Goal: Information Seeking & Learning: Learn about a topic

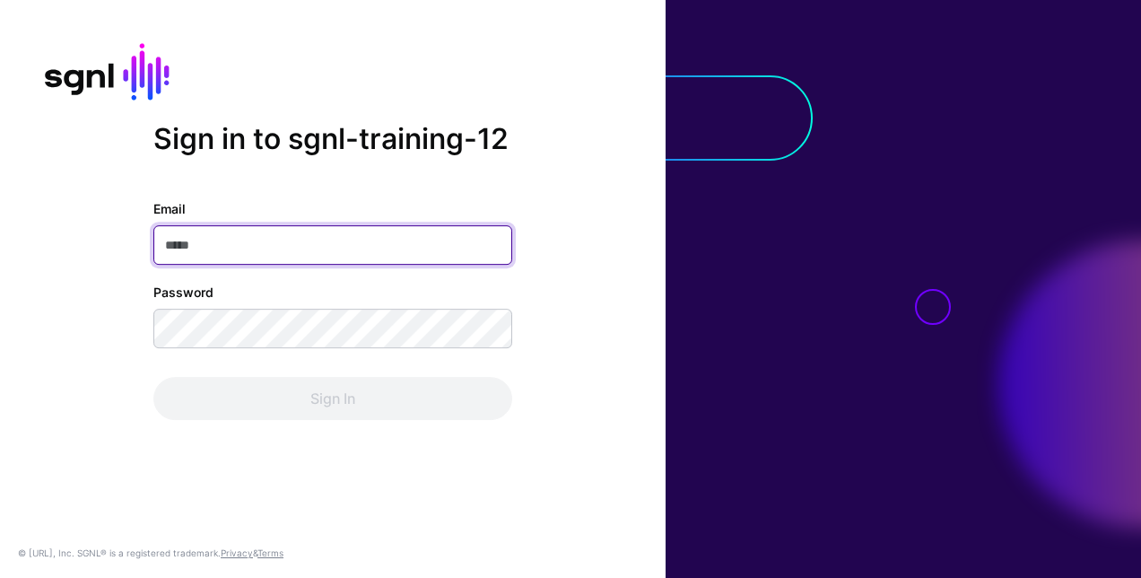
paste input "**********"
type input "**********"
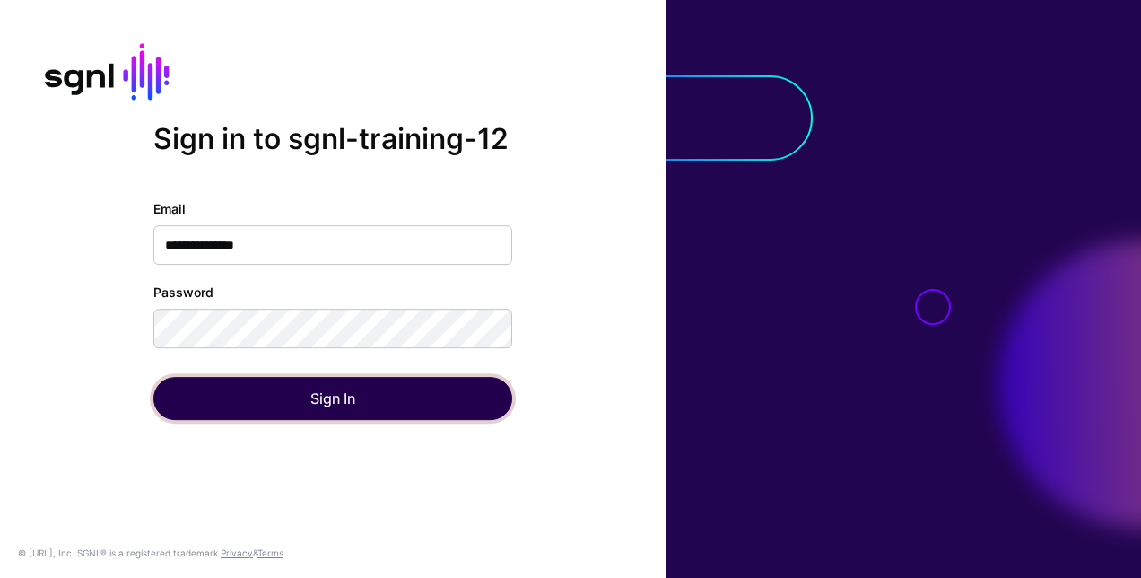
click at [334, 400] on button "Sign In" at bounding box center [332, 398] width 359 height 43
click at [325, 394] on button "Sign In" at bounding box center [332, 398] width 359 height 43
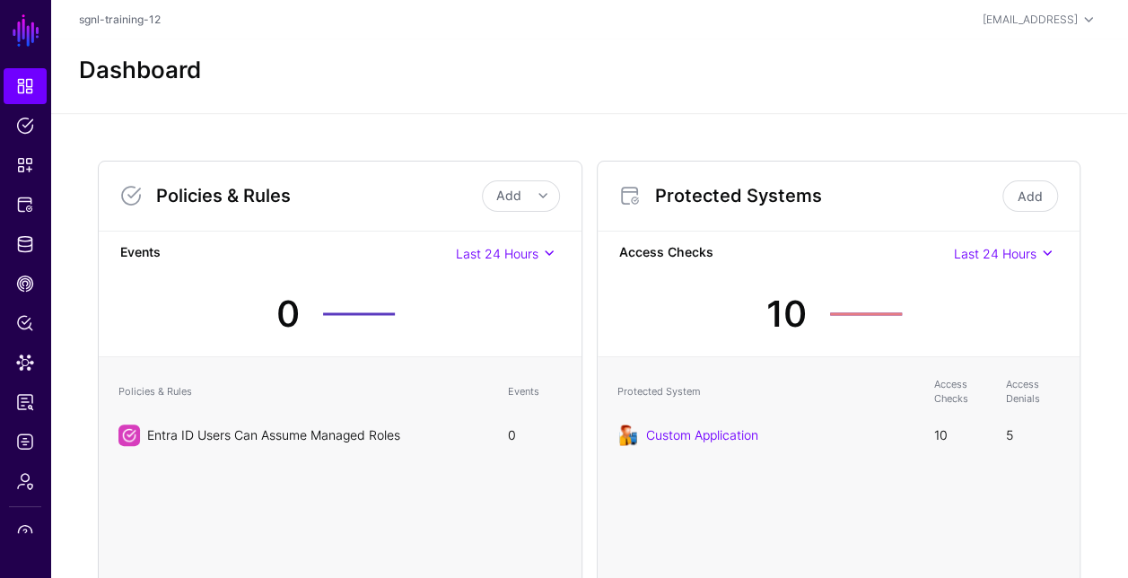
click at [228, 433] on link "Entra ID Users Can Assume Managed Roles" at bounding box center [273, 434] width 253 height 15
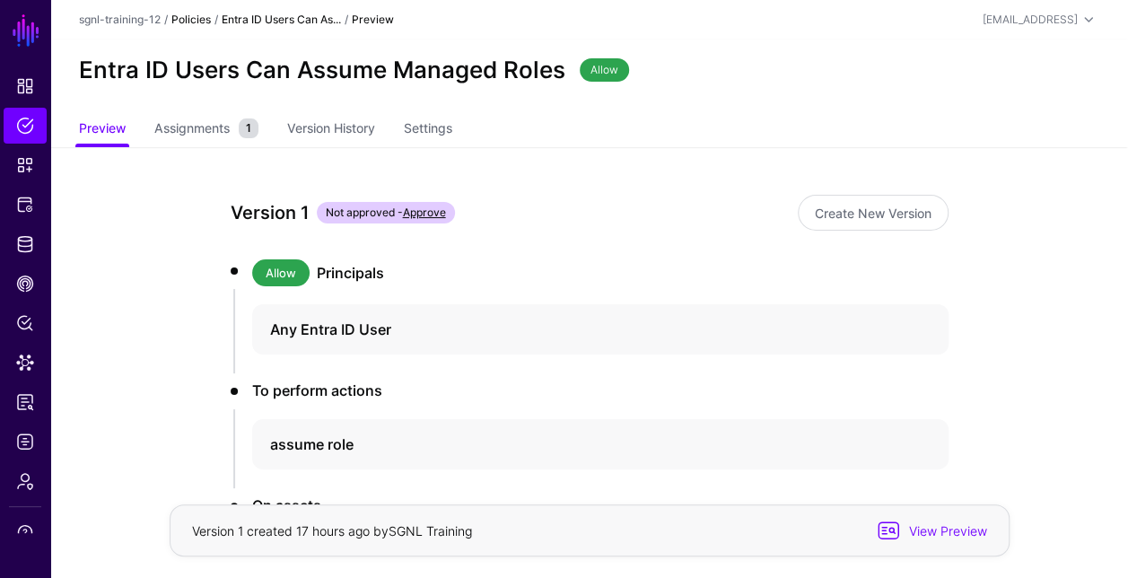
click at [196, 22] on link "Policies" at bounding box center [190, 19] width 39 height 13
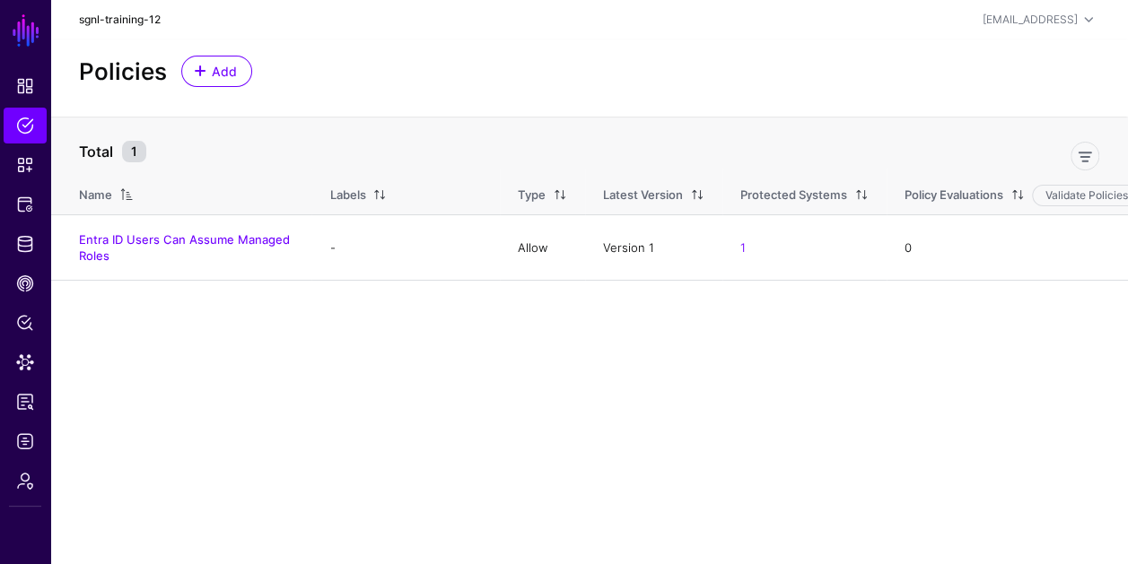
click at [138, 18] on link "sgnl-training-12" at bounding box center [120, 19] width 82 height 13
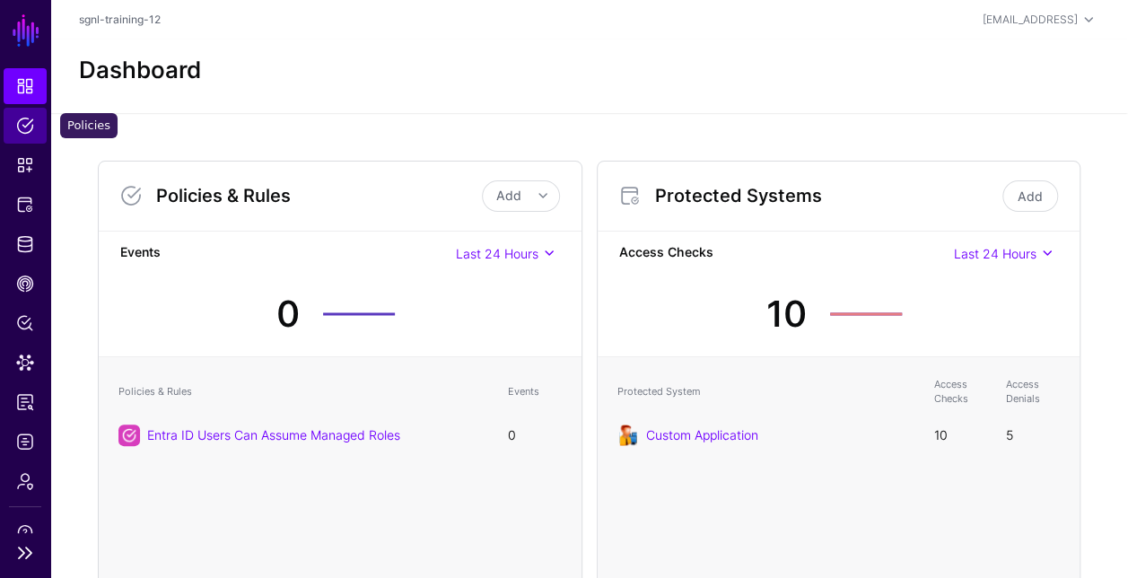
click at [27, 119] on span "Policies" at bounding box center [25, 126] width 18 height 18
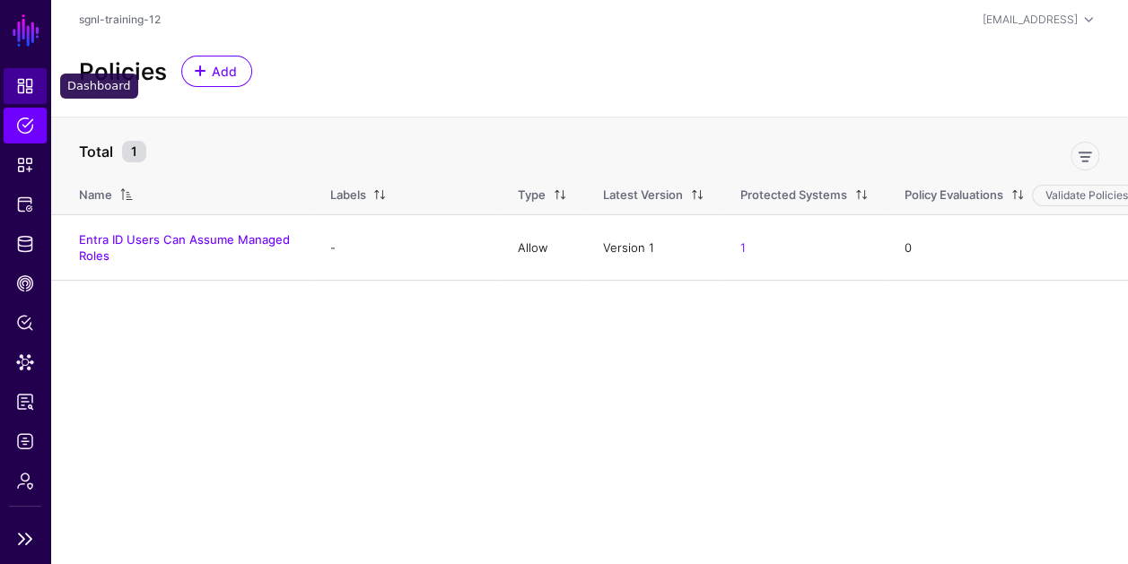
click at [18, 83] on span "Dashboard" at bounding box center [25, 86] width 18 height 18
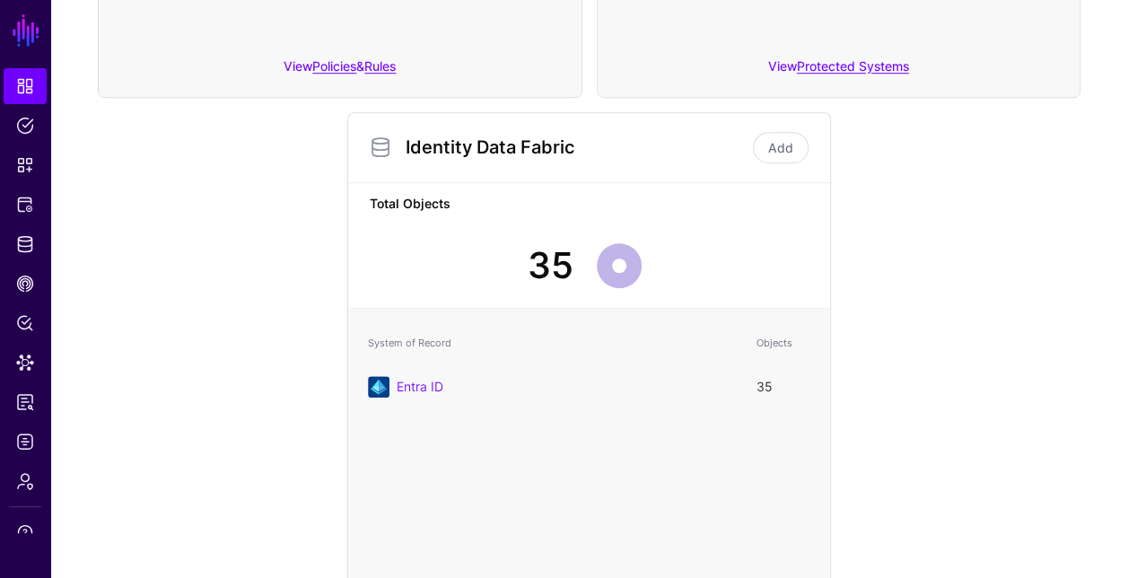
scroll to position [674, 0]
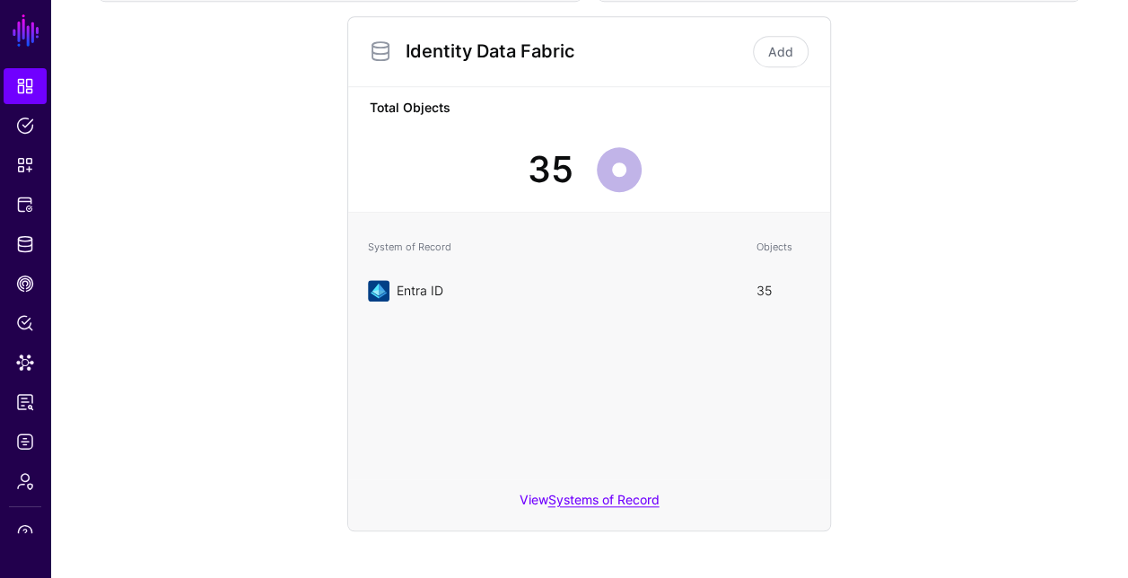
click at [416, 289] on link "Entra ID" at bounding box center [420, 290] width 47 height 15
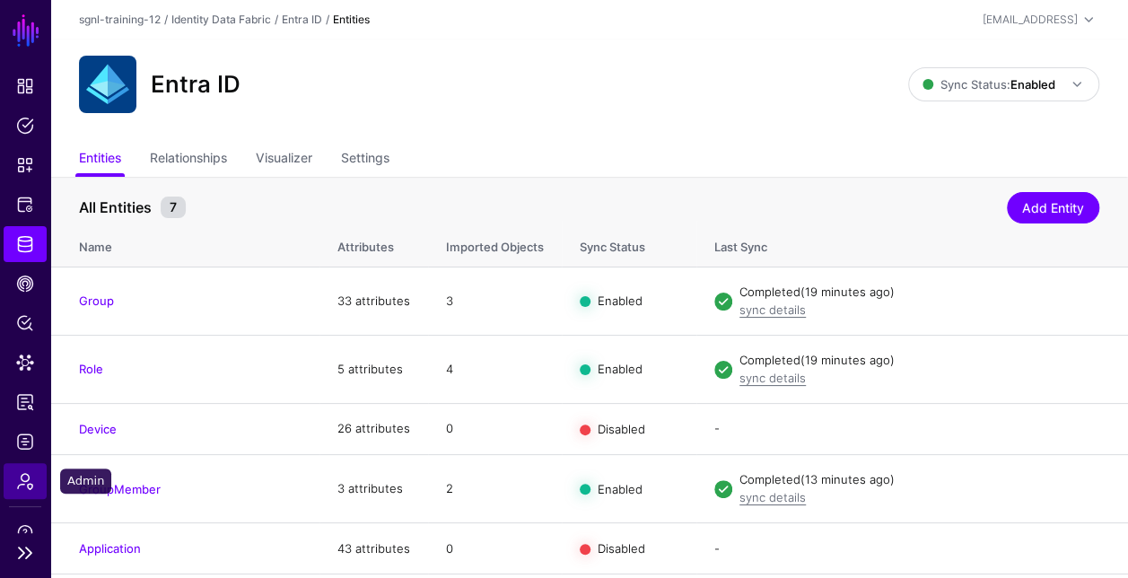
click at [23, 472] on span "Admin" at bounding box center [25, 481] width 18 height 18
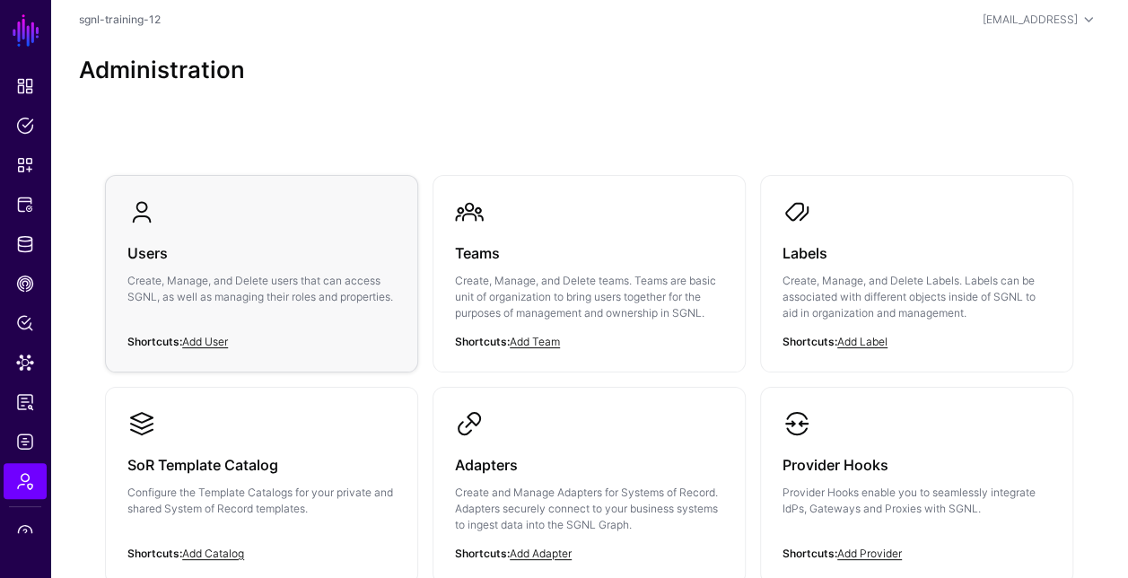
click at [261, 219] on link "Users Create, Manage, and Delete users that can access SGNL, as well as managin…" at bounding box center [261, 265] width 311 height 179
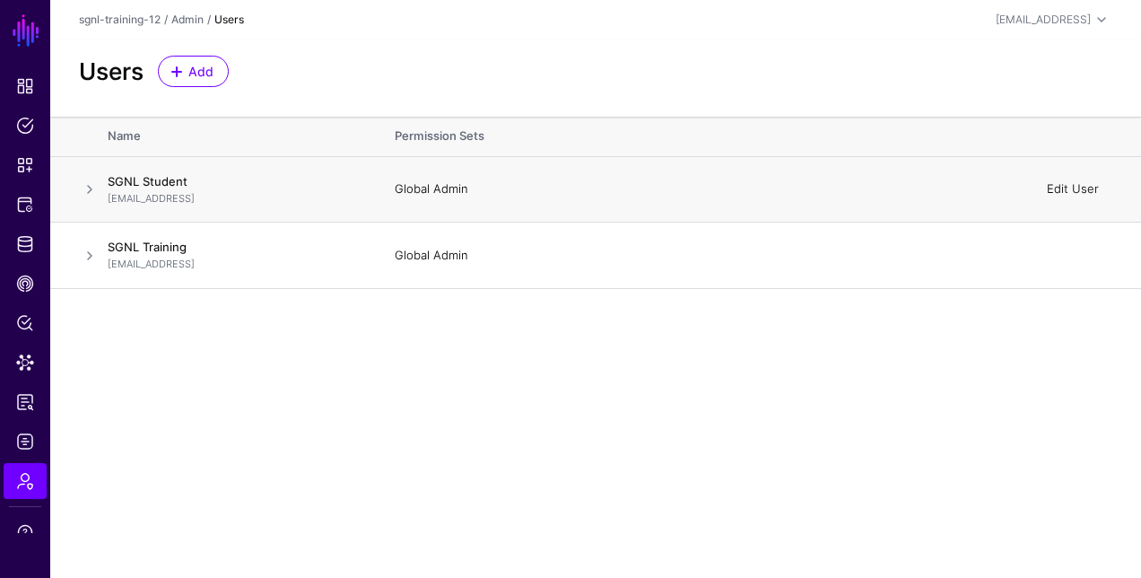
click at [1059, 188] on link "Edit User" at bounding box center [1073, 188] width 52 height 14
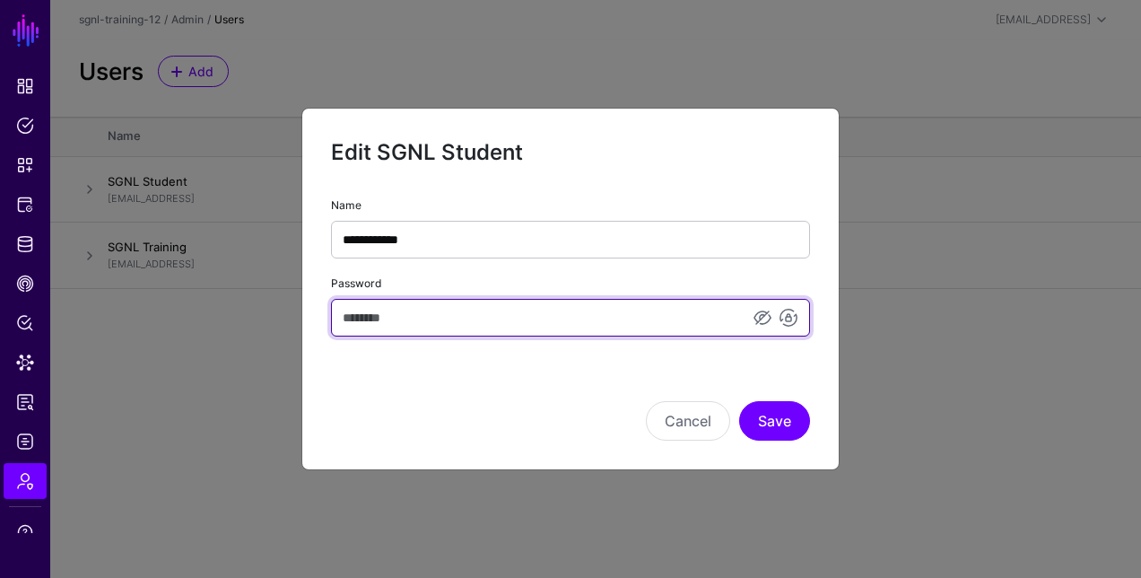
click at [624, 307] on input "Password" at bounding box center [570, 318] width 479 height 38
type input "**********"
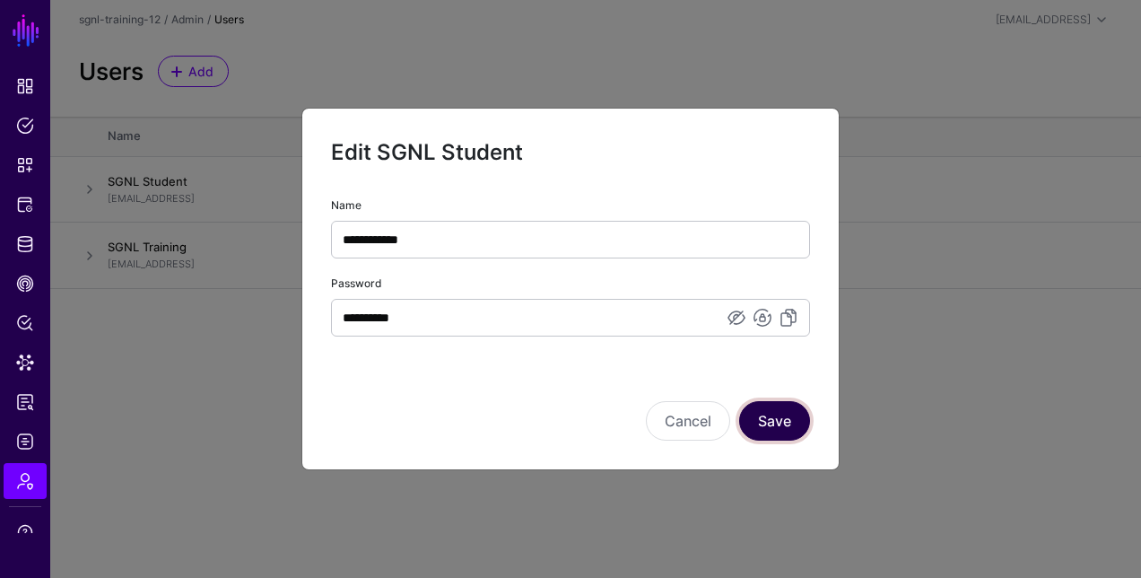
click at [791, 422] on button "Save" at bounding box center [774, 420] width 71 height 39
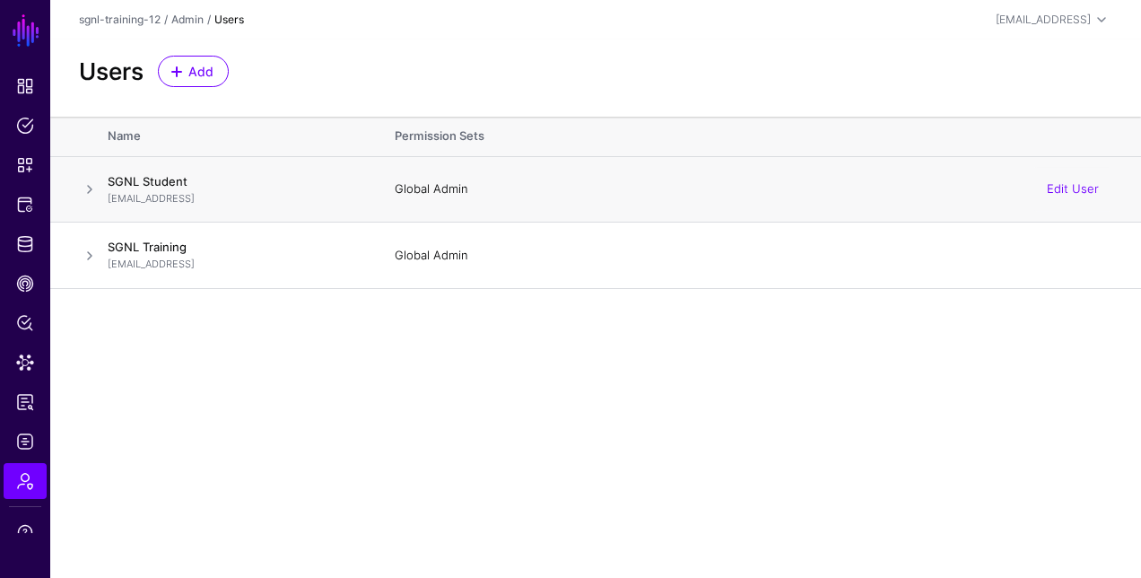
click at [88, 185] on span at bounding box center [90, 190] width 22 height 22
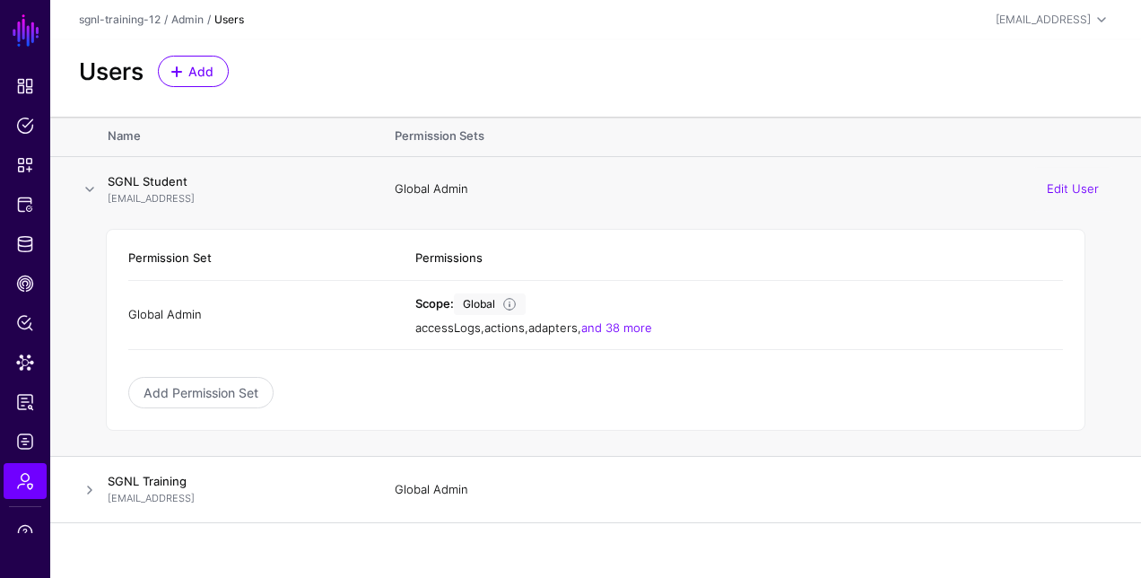
click at [88, 185] on span at bounding box center [90, 190] width 22 height 22
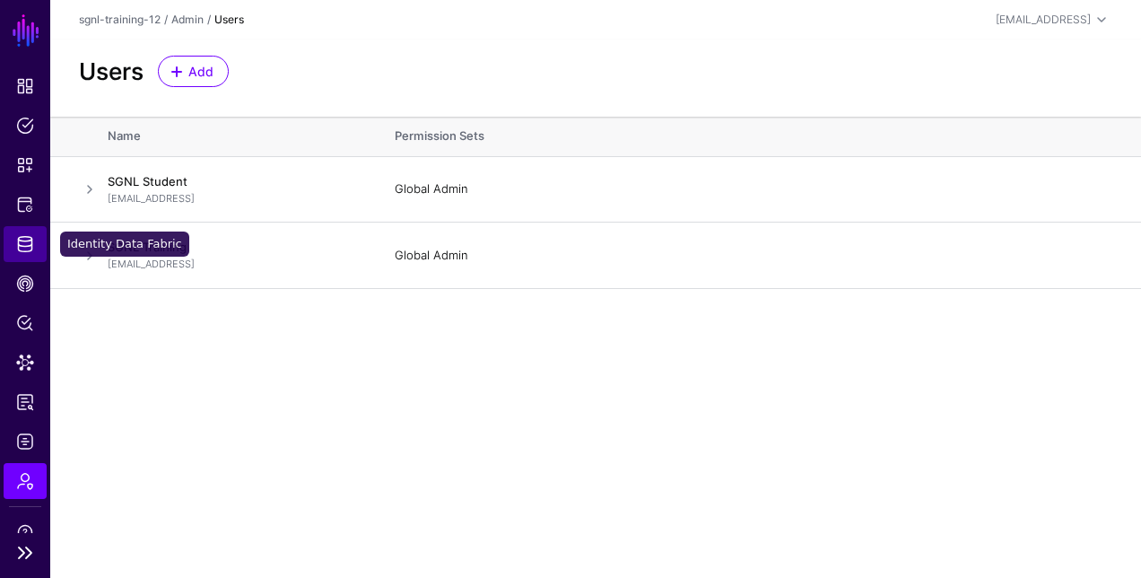
click at [25, 244] on span "Identity Data Fabric" at bounding box center [25, 244] width 18 height 18
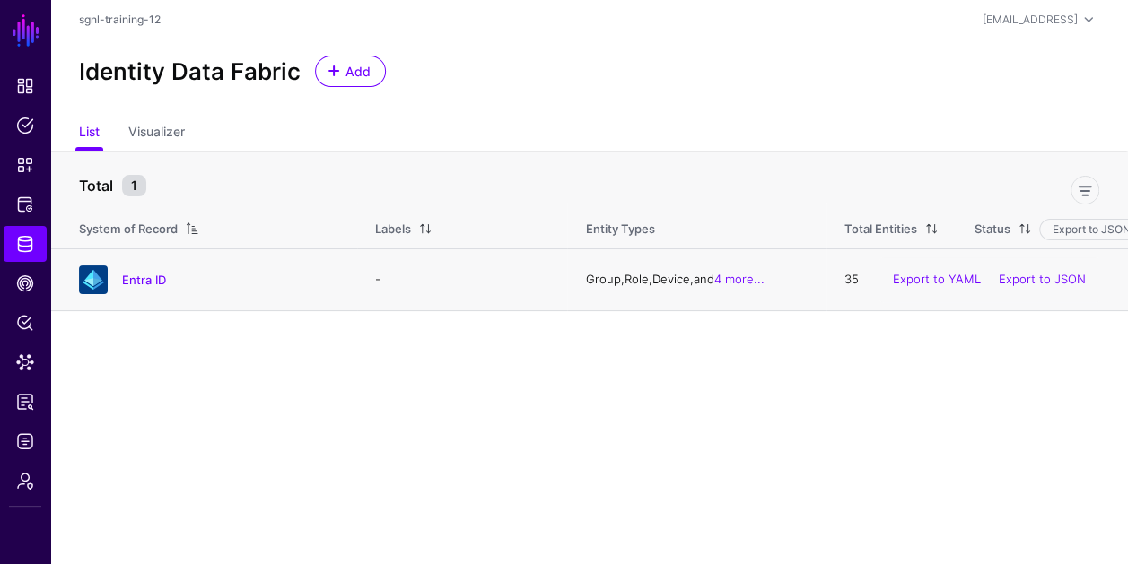
click at [156, 288] on div "Entra ID" at bounding box center [209, 280] width 275 height 29
click at [142, 276] on link "Entra ID" at bounding box center [144, 280] width 44 height 14
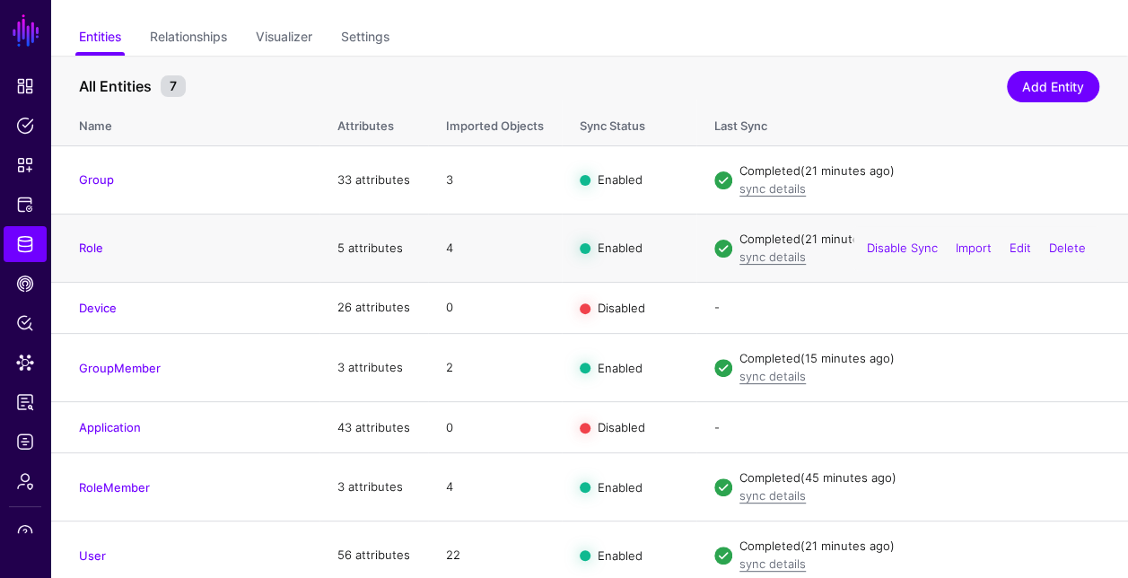
scroll to position [130, 0]
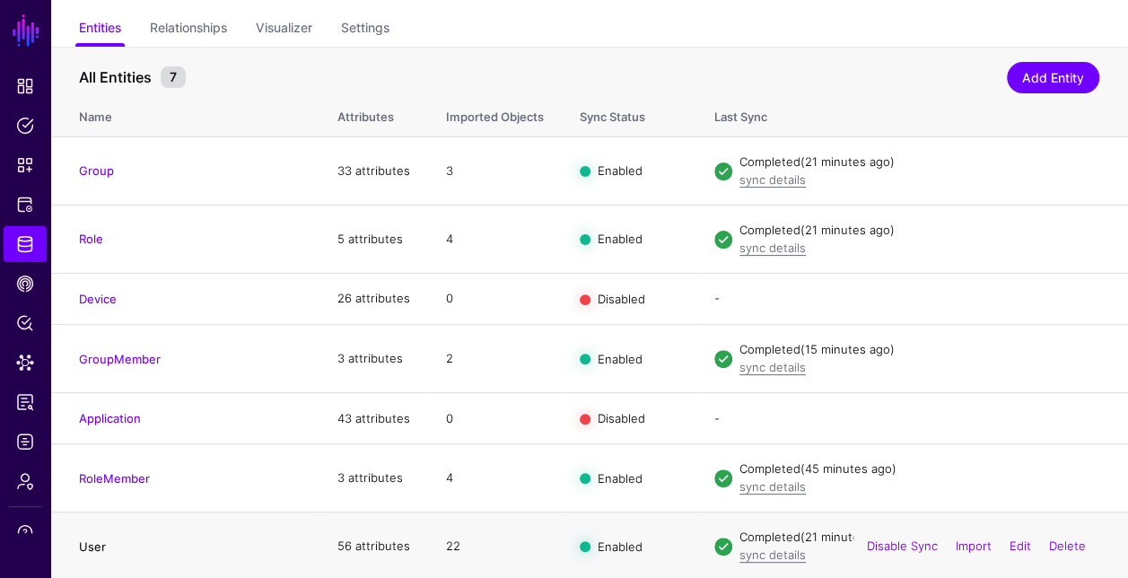
click at [88, 543] on link "User" at bounding box center [92, 546] width 27 height 14
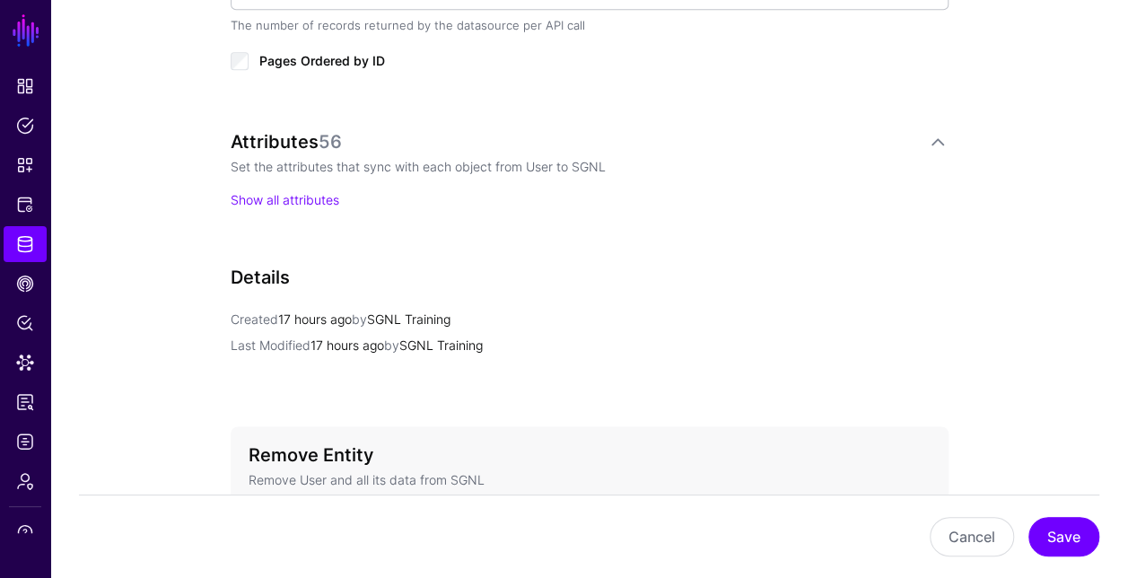
scroll to position [1123, 0]
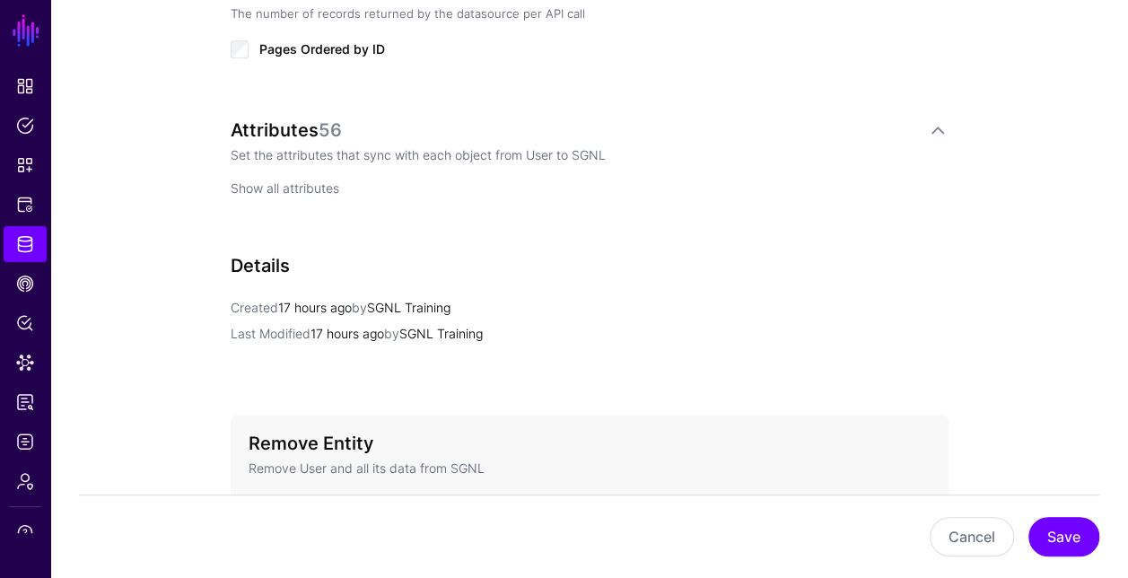
click at [330, 189] on link "Show all attributes" at bounding box center [285, 187] width 109 height 15
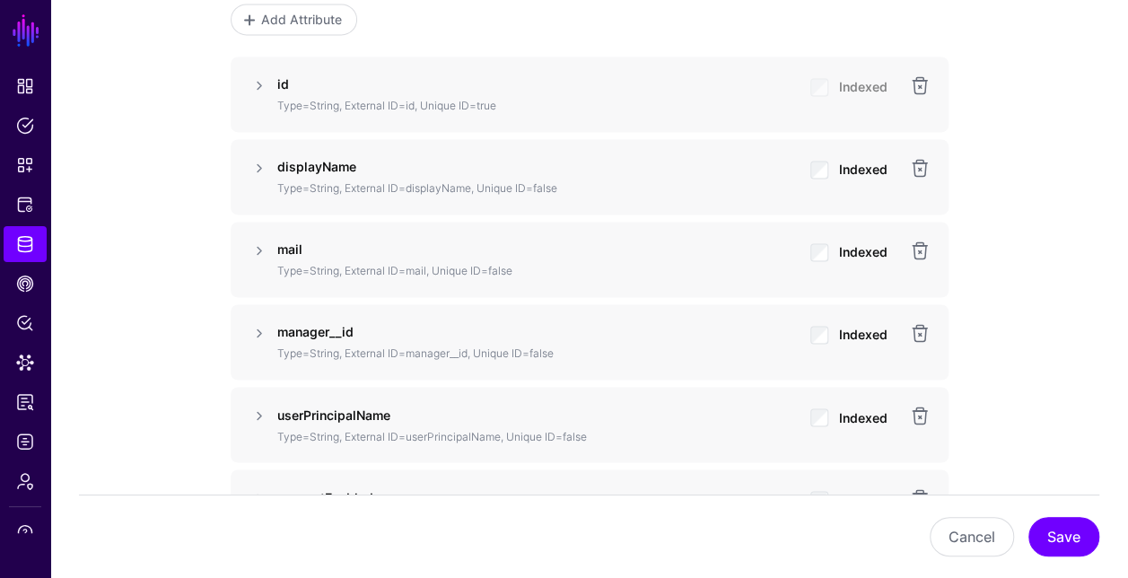
scroll to position [1299, 0]
click at [259, 165] on link at bounding box center [260, 167] width 22 height 22
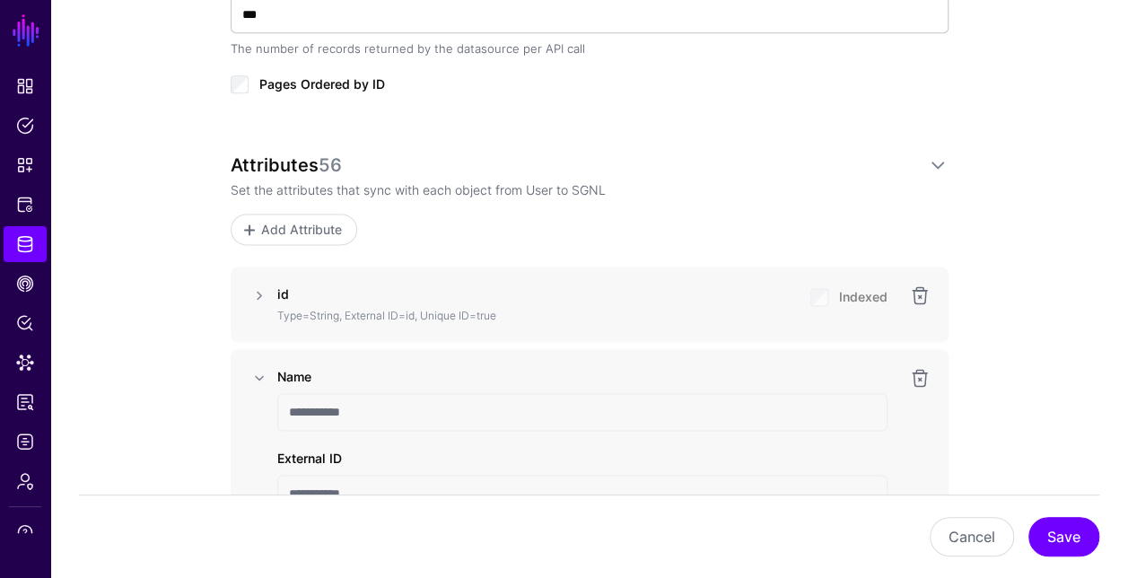
scroll to position [0, 0]
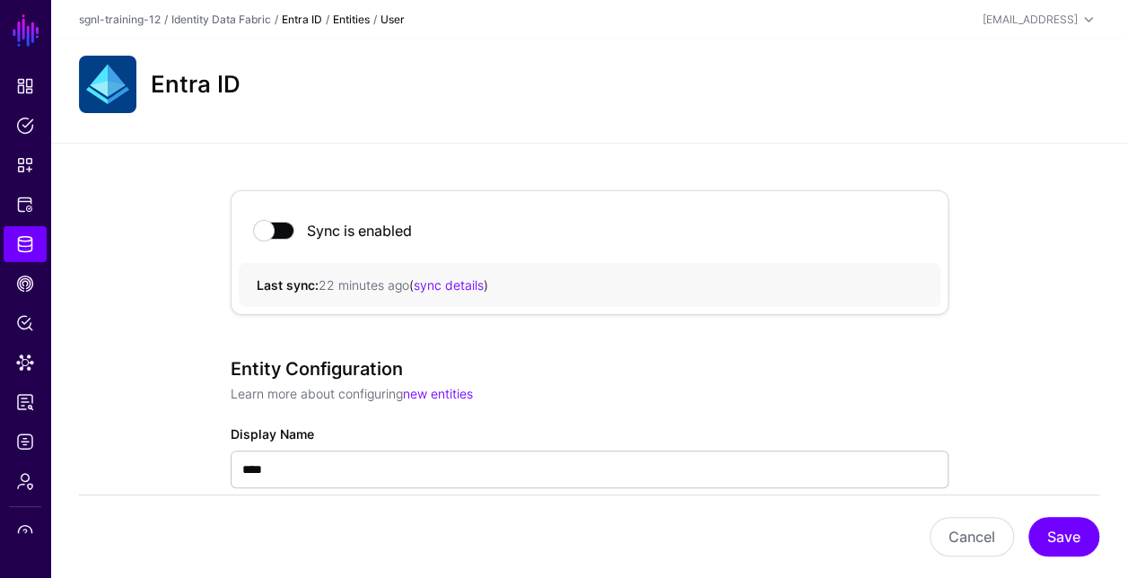
click at [293, 23] on link "Entra ID" at bounding box center [302, 19] width 40 height 13
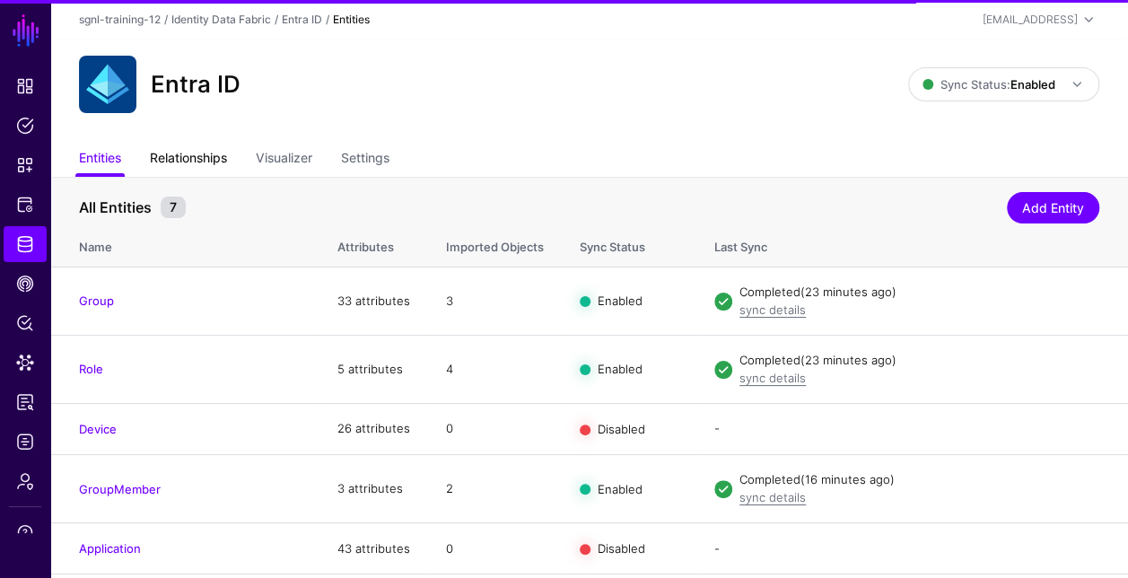
click at [196, 152] on link "Relationships" at bounding box center [188, 160] width 77 height 34
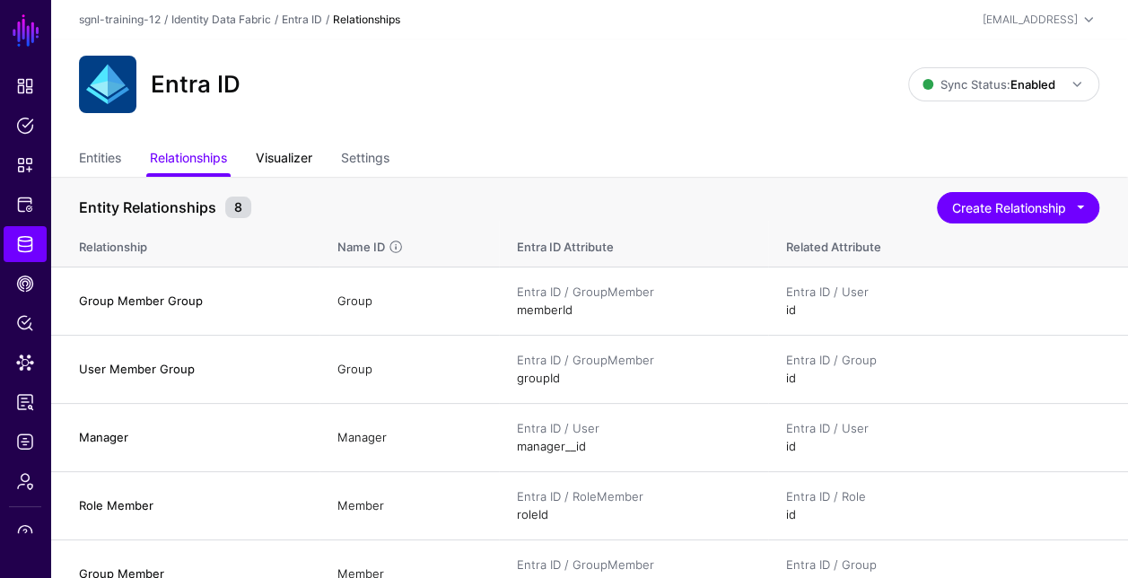
click at [308, 149] on link "Visualizer" at bounding box center [284, 160] width 57 height 34
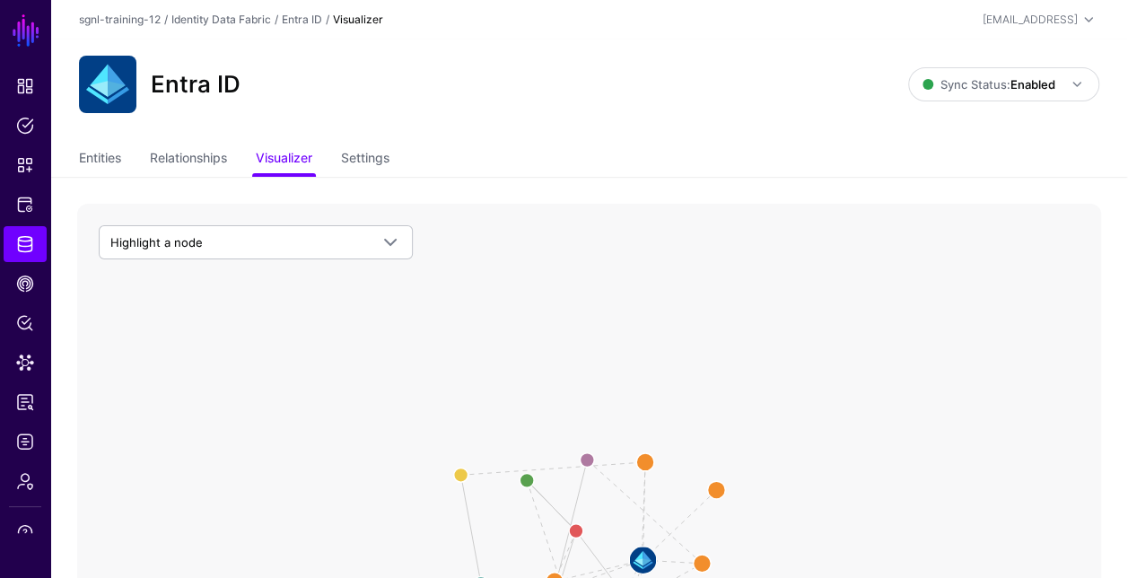
drag, startPoint x: 867, startPoint y: 429, endPoint x: 841, endPoint y: 445, distance: 30.6
click at [841, 445] on icon "User Member Role Role Member Role User Member Group Role Member Group Member Gr…" at bounding box center [589, 563] width 1024 height 718
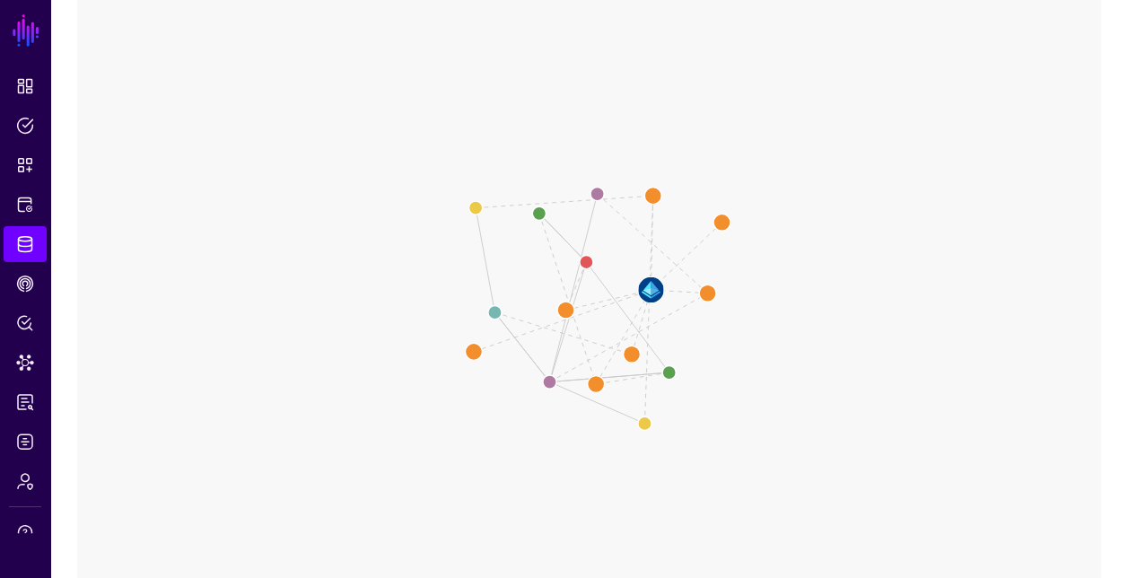
scroll to position [275, 0]
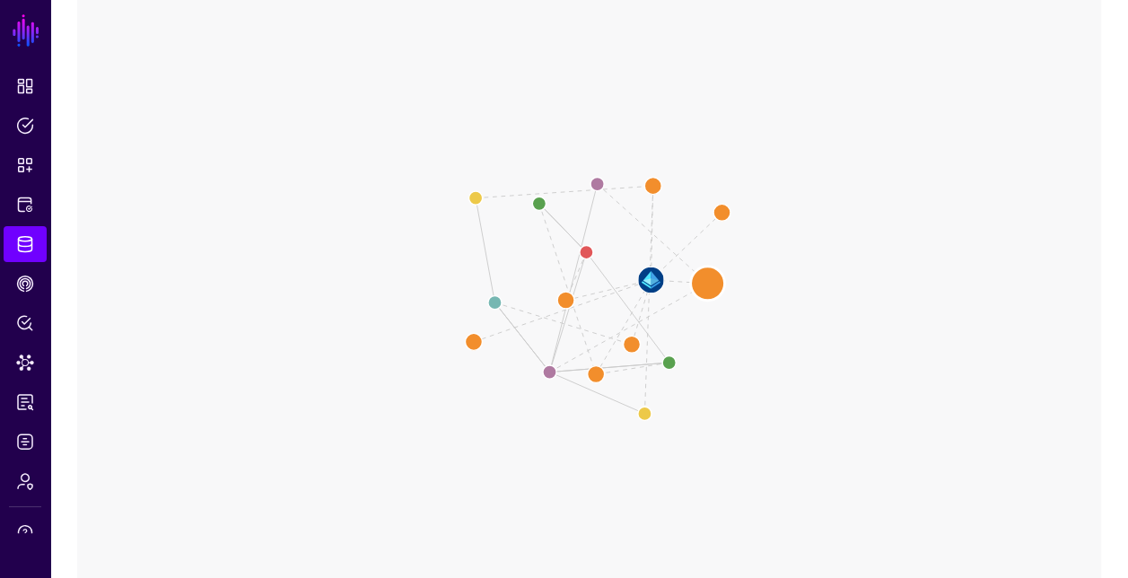
click at [709, 282] on circle at bounding box center [707, 283] width 34 height 34
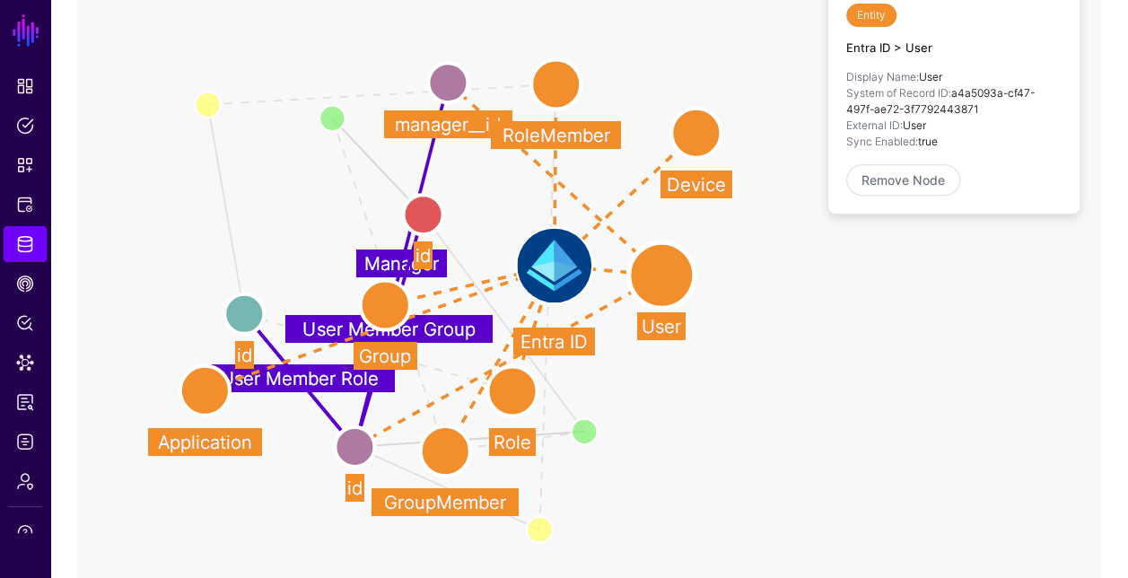
click at [503, 395] on circle at bounding box center [511, 390] width 49 height 49
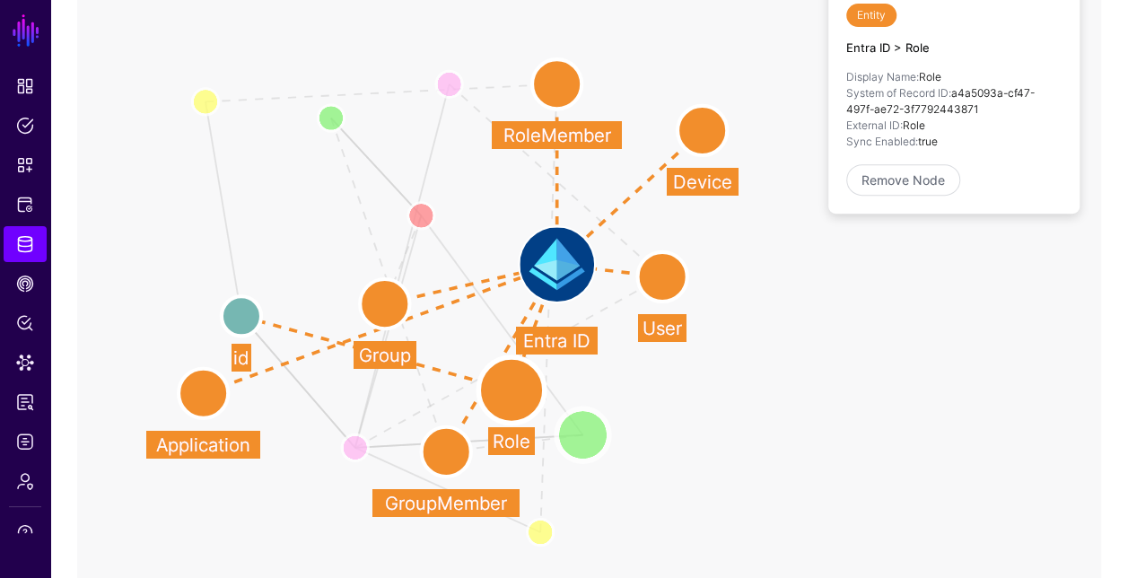
click at [581, 431] on circle at bounding box center [582, 434] width 53 height 53
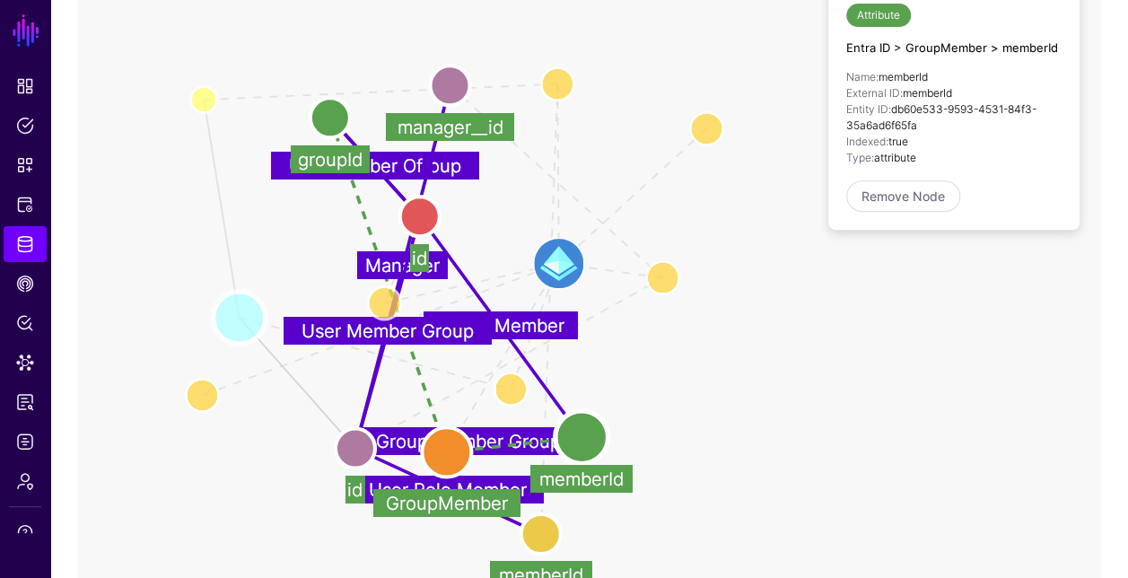
click at [240, 312] on circle at bounding box center [239, 317] width 53 height 53
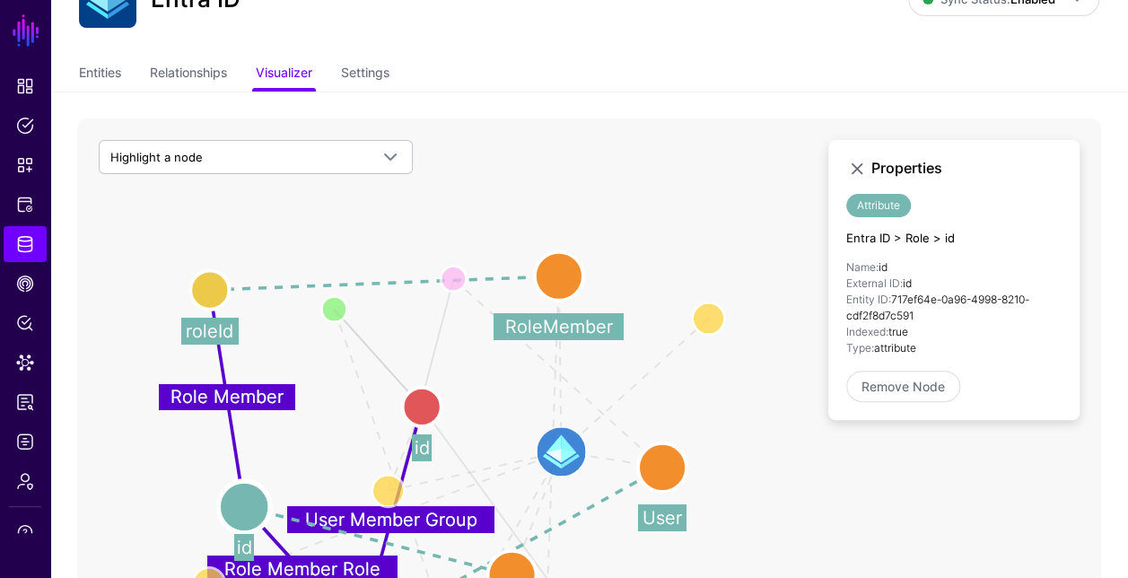
scroll to position [84, 0]
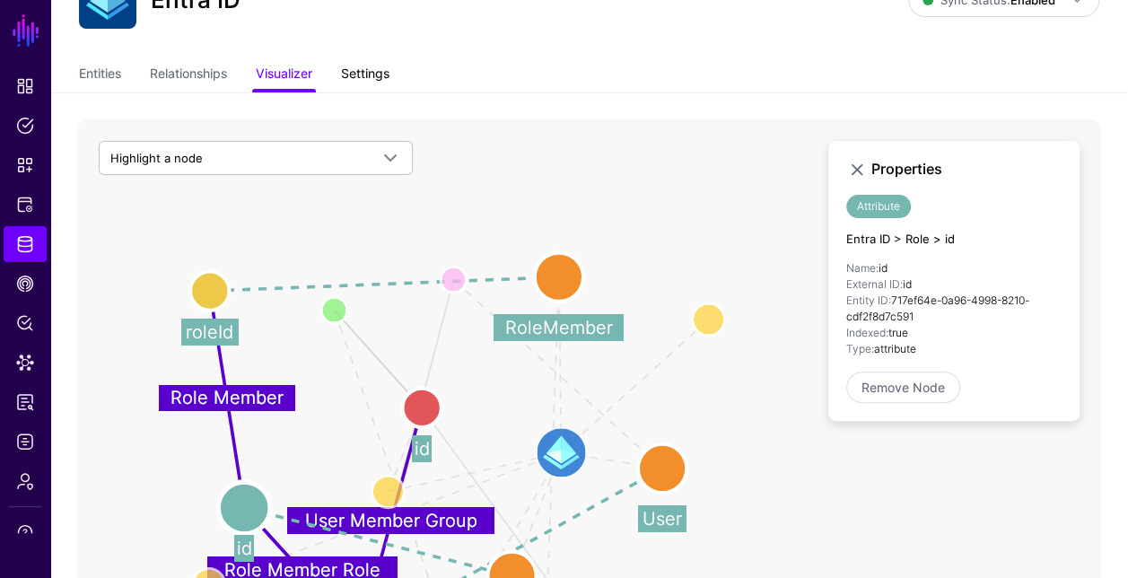
click at [378, 71] on link "Settings" at bounding box center [365, 75] width 48 height 34
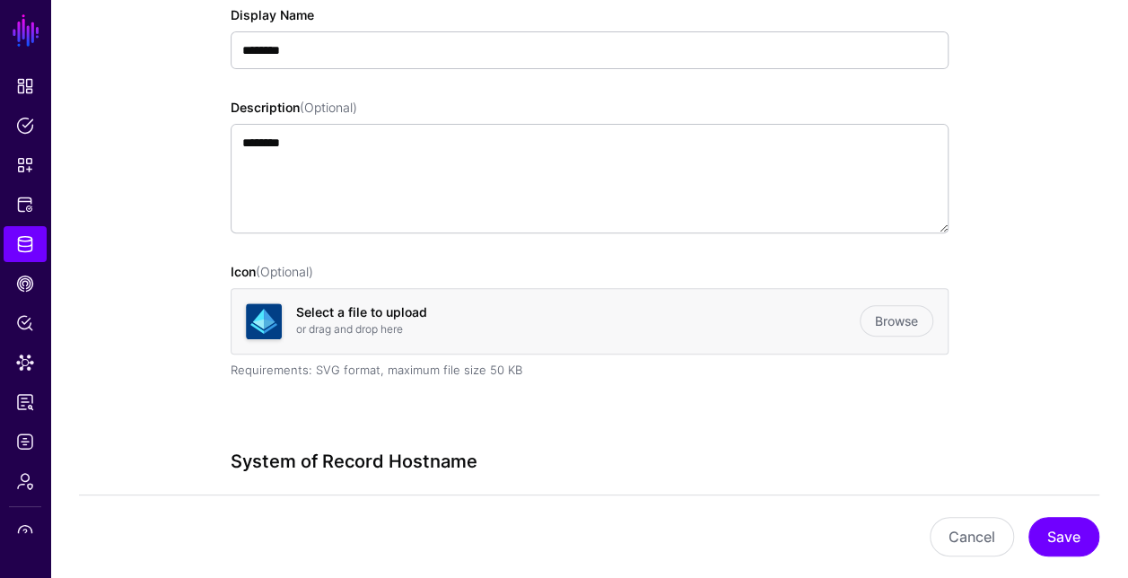
scroll to position [284, 0]
click at [25, 201] on span "Protected Systems" at bounding box center [25, 205] width 18 height 18
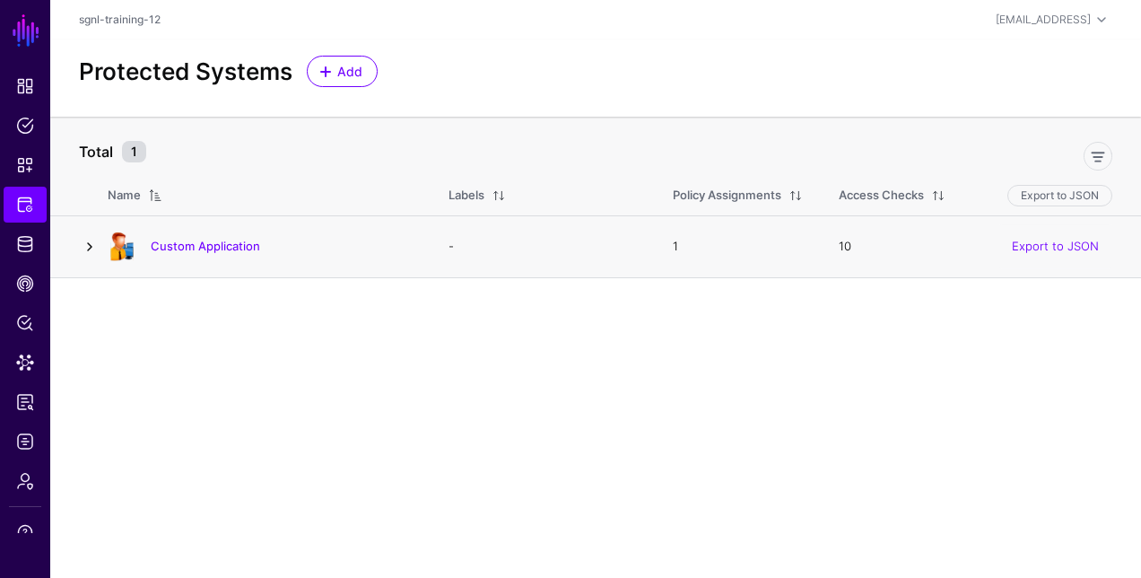
click at [86, 248] on link at bounding box center [90, 247] width 22 height 22
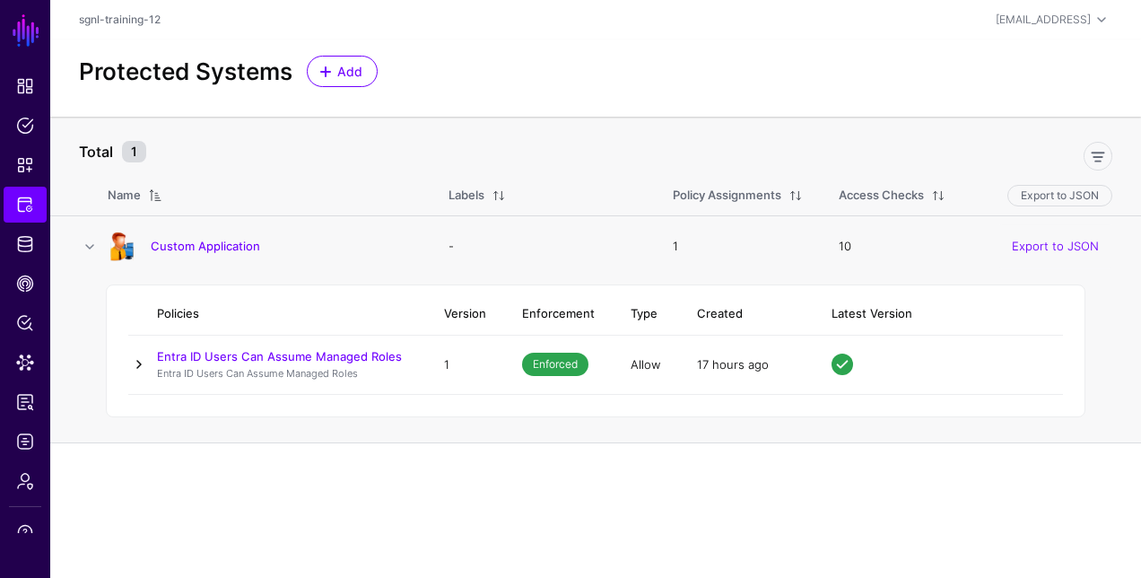
click at [133, 363] on link at bounding box center [139, 365] width 22 height 22
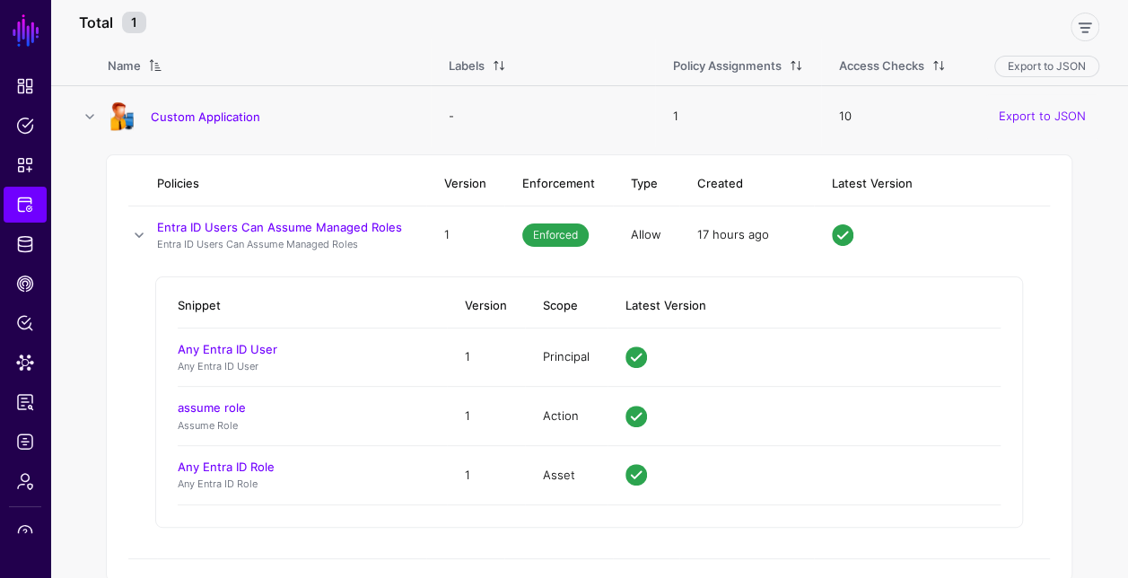
scroll to position [133, 0]
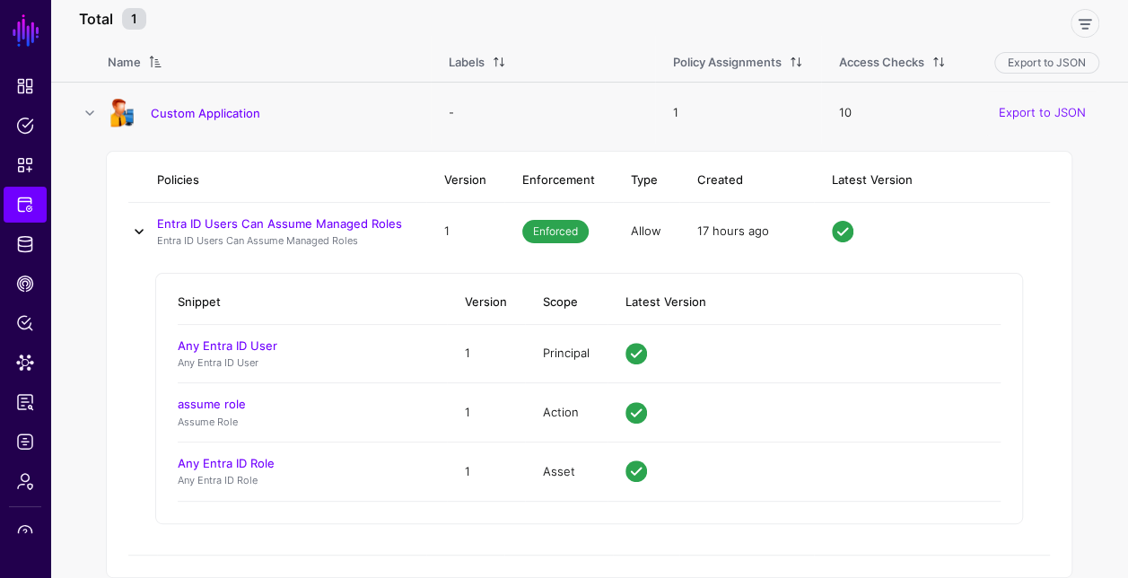
click at [142, 228] on link at bounding box center [139, 232] width 22 height 22
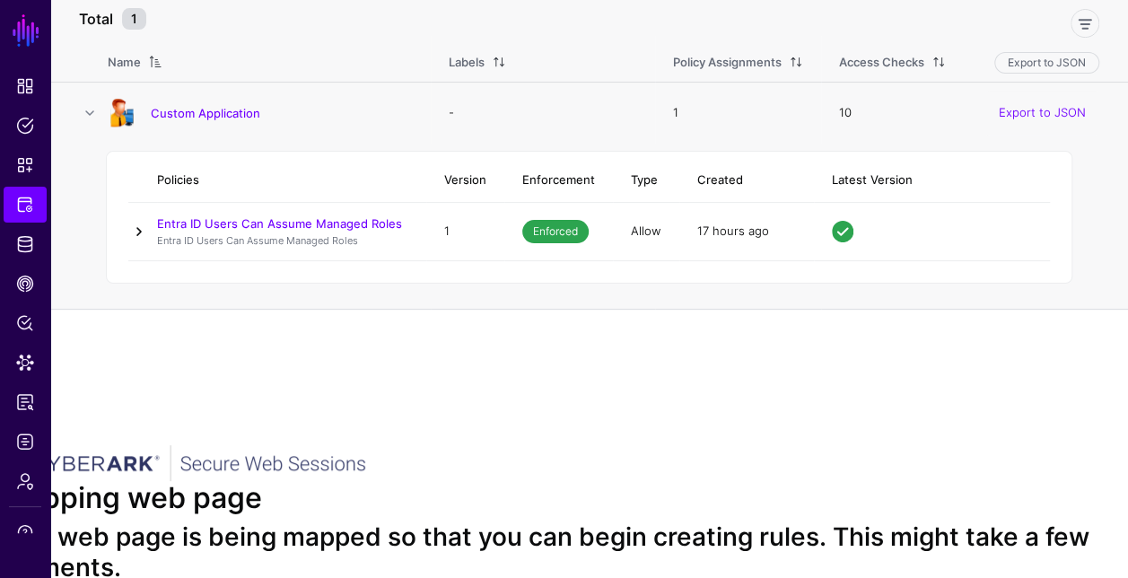
scroll to position [0, 0]
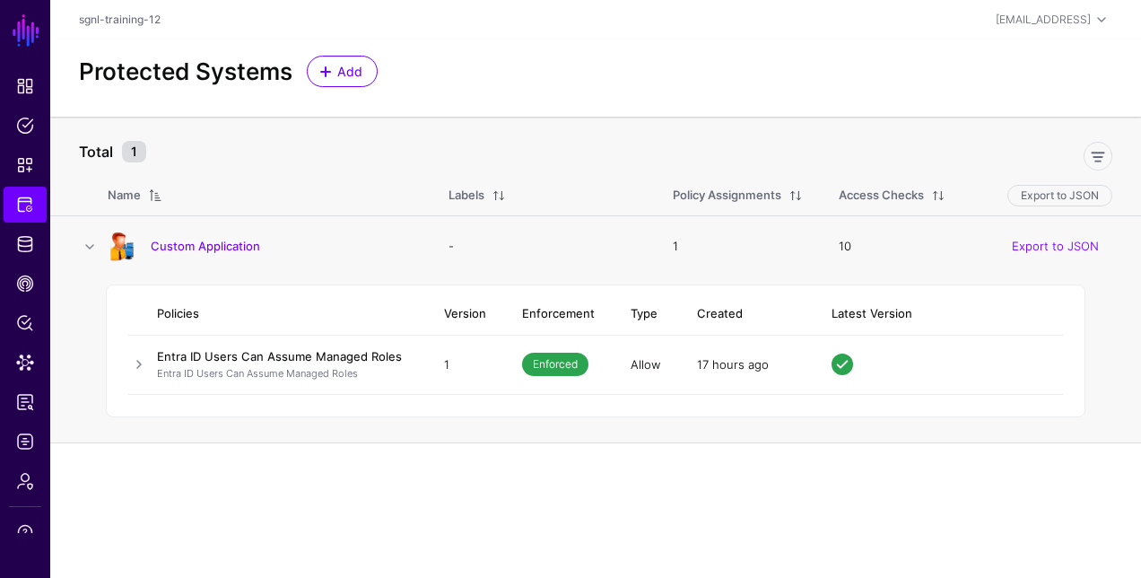
click at [306, 356] on link "Entra ID Users Can Assume Managed Roles" at bounding box center [279, 356] width 245 height 14
click at [138, 366] on link at bounding box center [139, 365] width 22 height 22
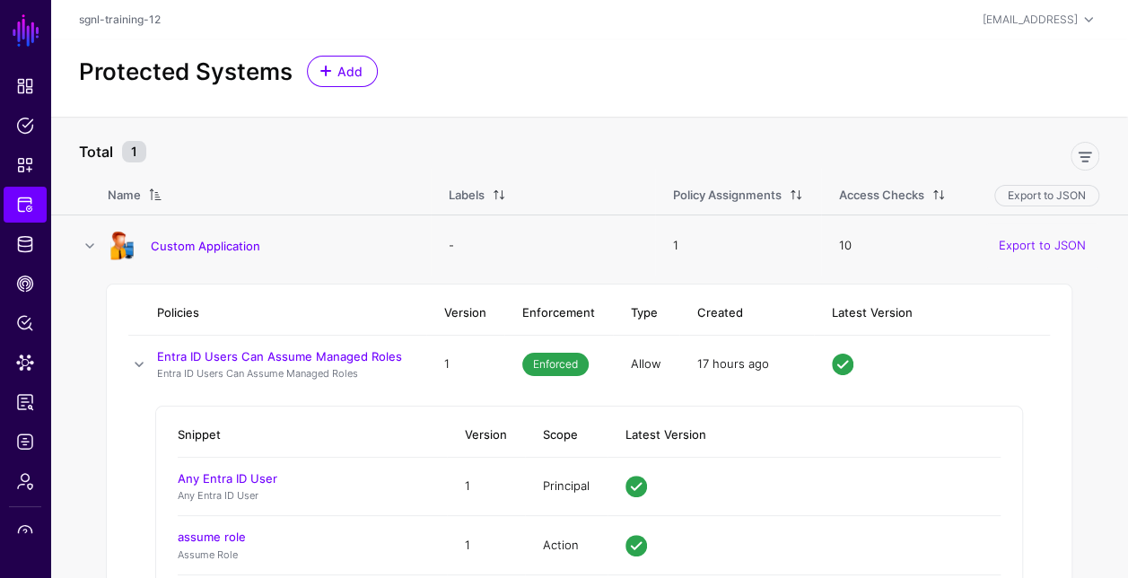
scroll to position [154, 0]
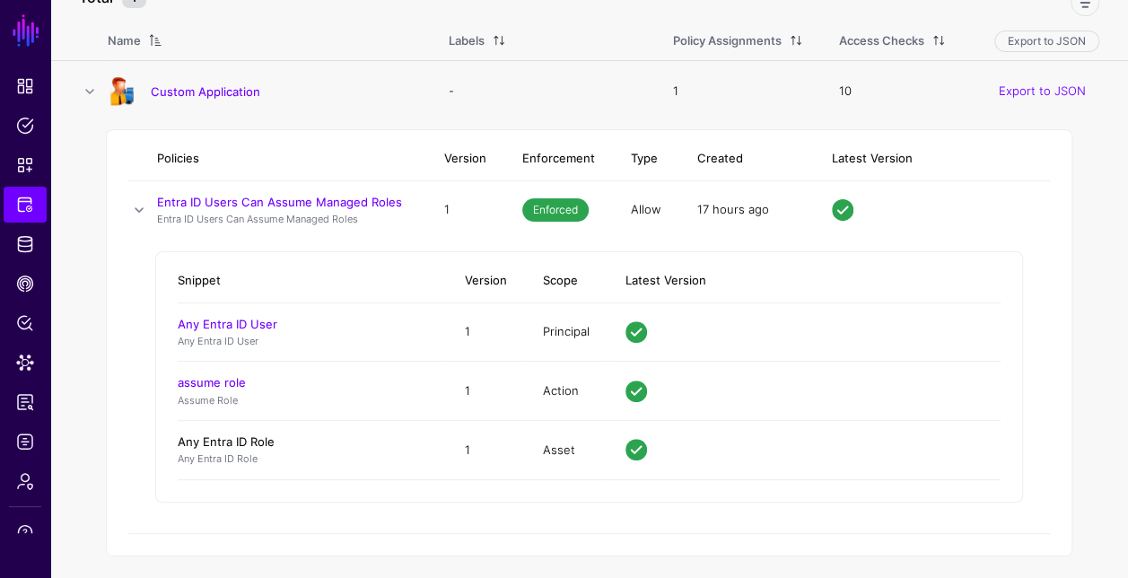
click at [249, 437] on link "Any Entra ID Role" at bounding box center [226, 441] width 97 height 14
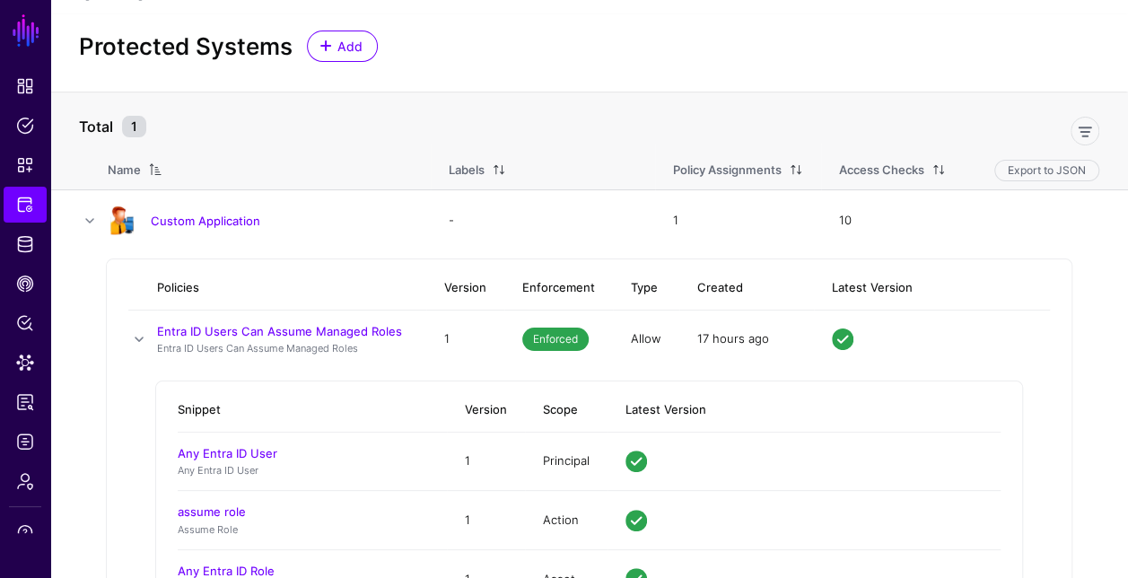
scroll to position [0, 0]
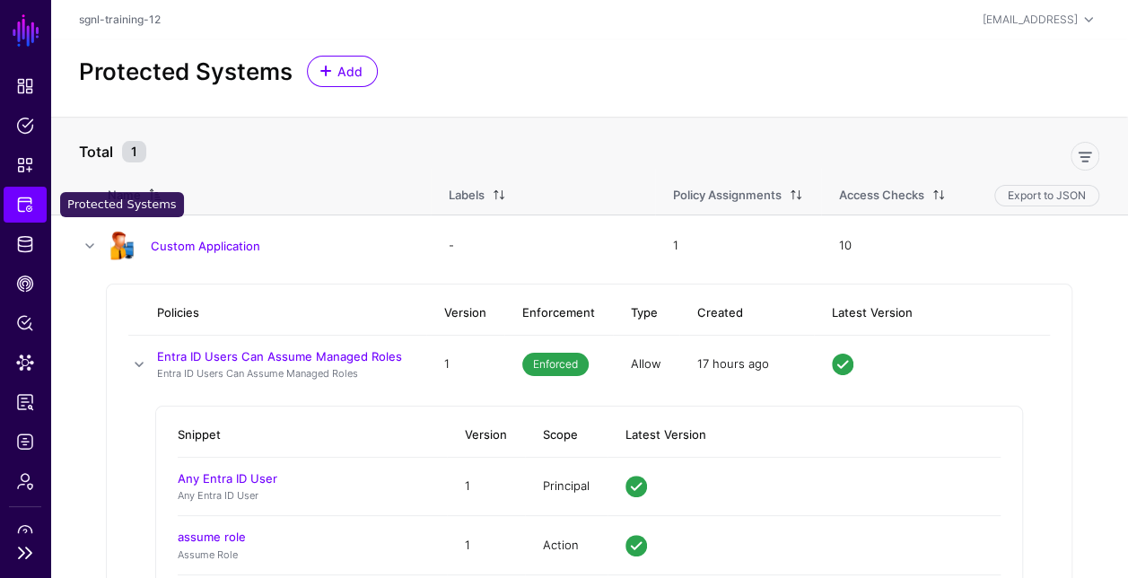
click at [28, 206] on span "Protected Systems" at bounding box center [25, 205] width 18 height 18
click at [95, 240] on link at bounding box center [90, 246] width 22 height 22
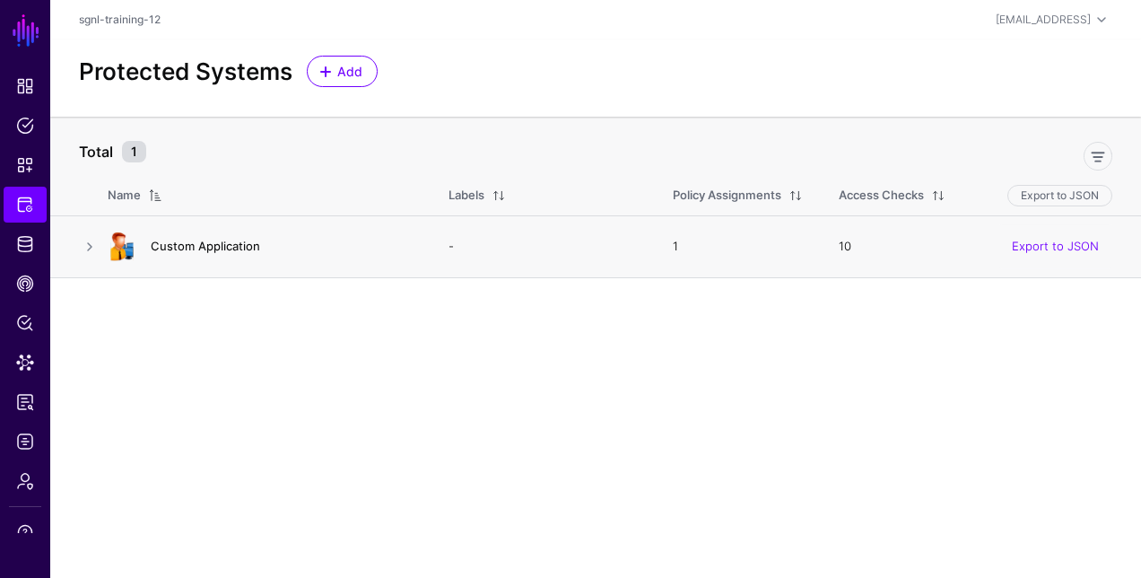
click at [232, 242] on link "Custom Application" at bounding box center [205, 246] width 109 height 14
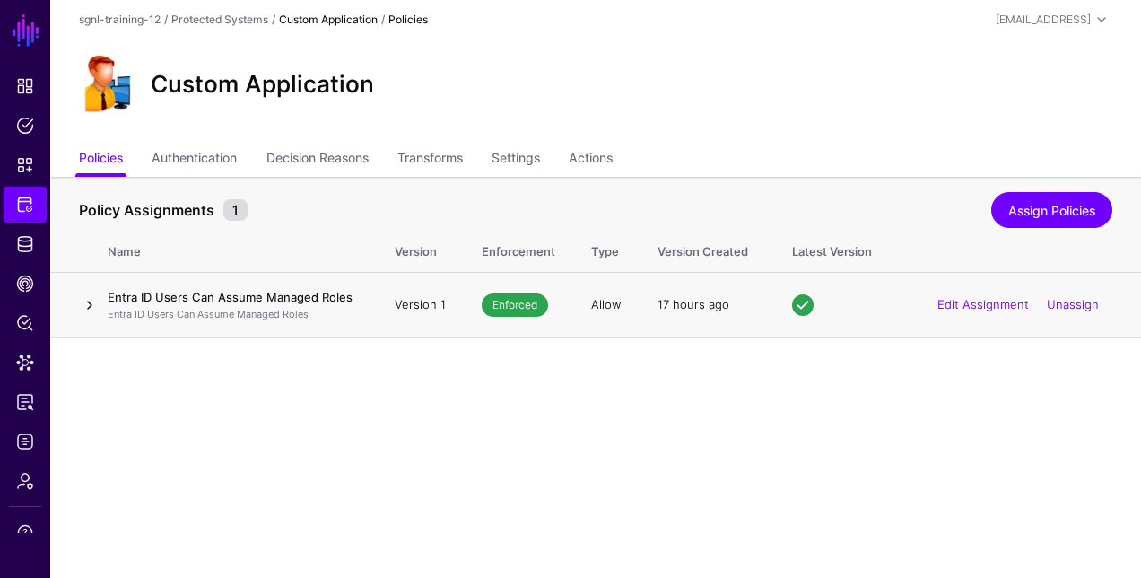
click at [84, 305] on link at bounding box center [90, 305] width 22 height 22
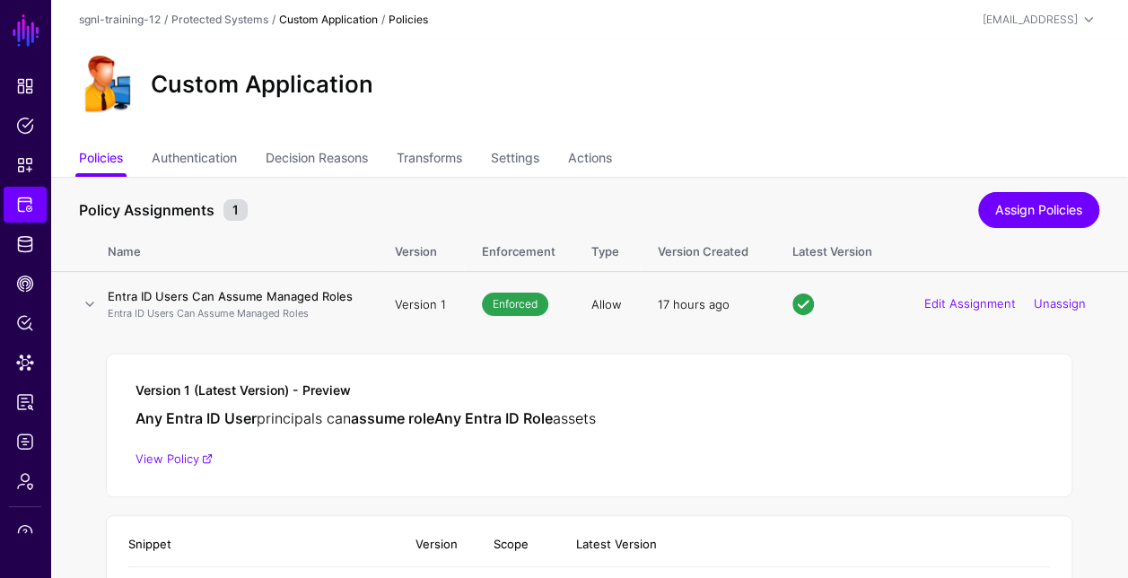
scroll to position [220, 0]
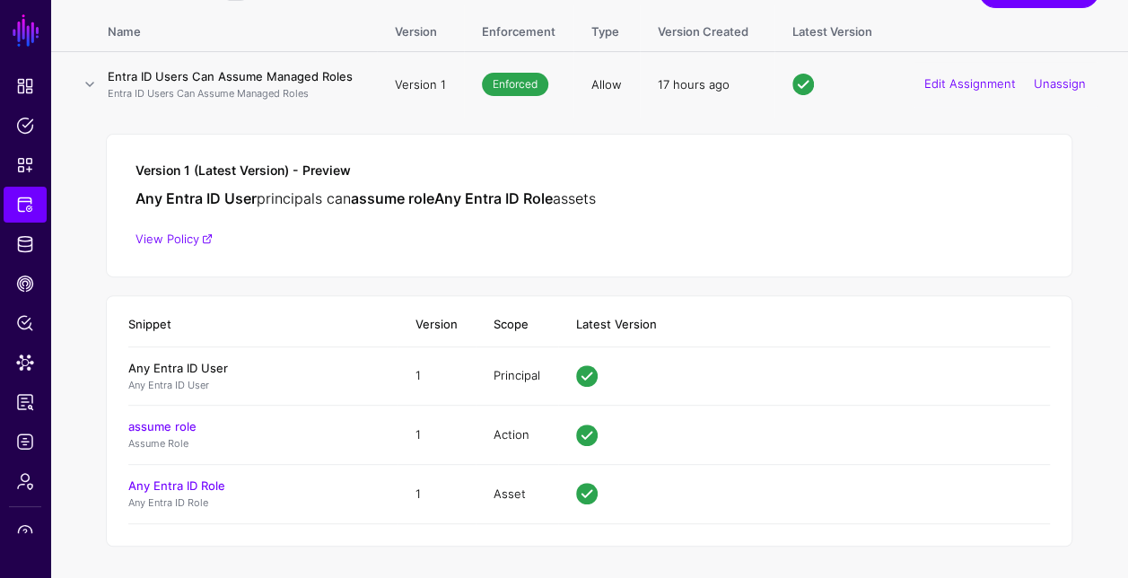
click at [172, 364] on link "Any Entra ID User" at bounding box center [178, 368] width 100 height 14
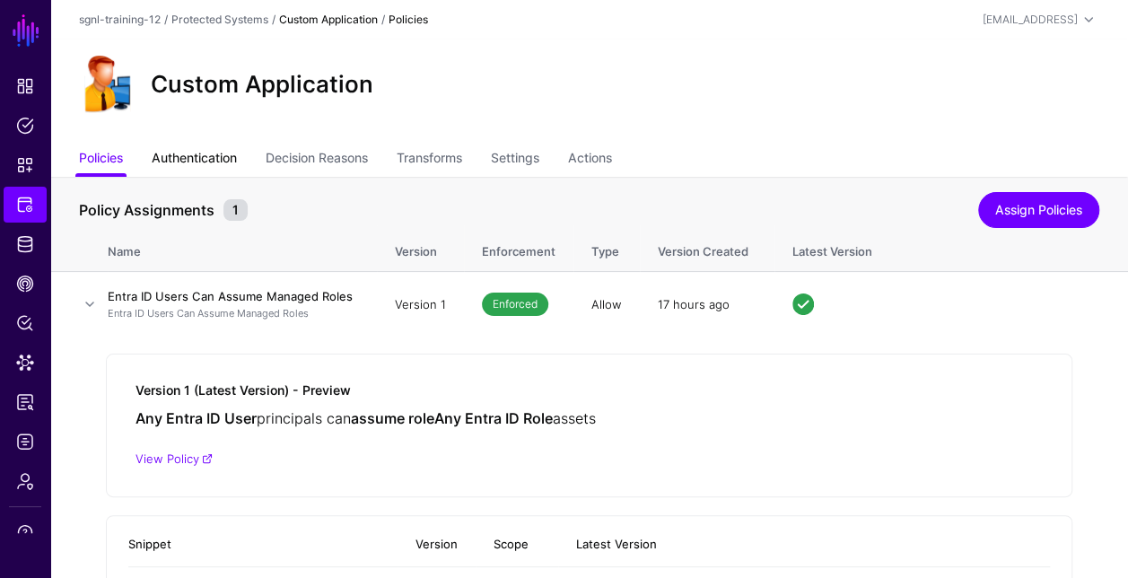
click at [214, 154] on link "Authentication" at bounding box center [194, 160] width 85 height 34
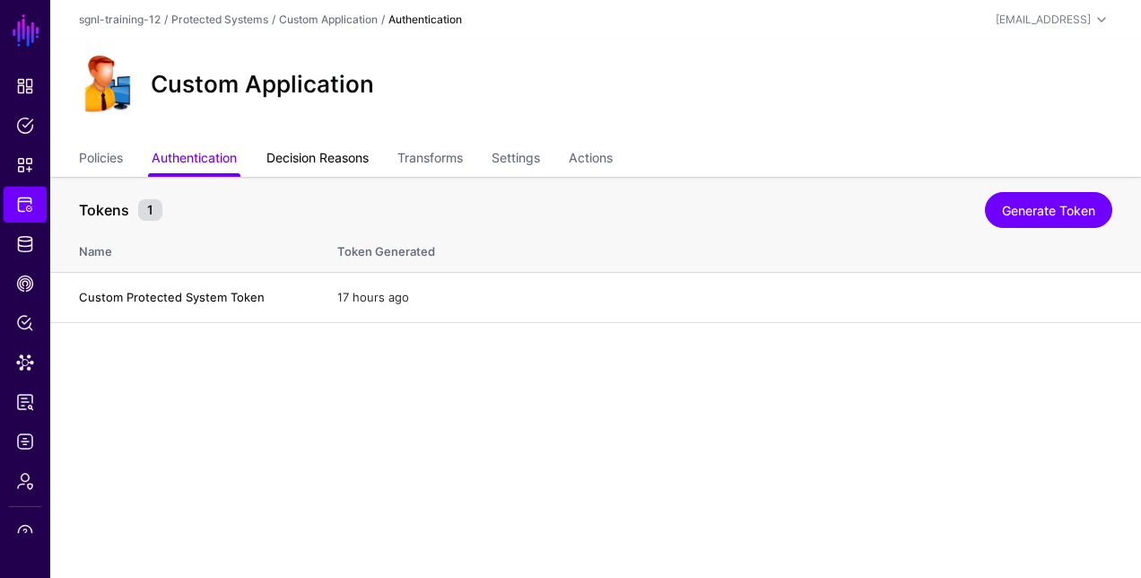
click at [276, 169] on link "Decision Reasons" at bounding box center [318, 160] width 102 height 34
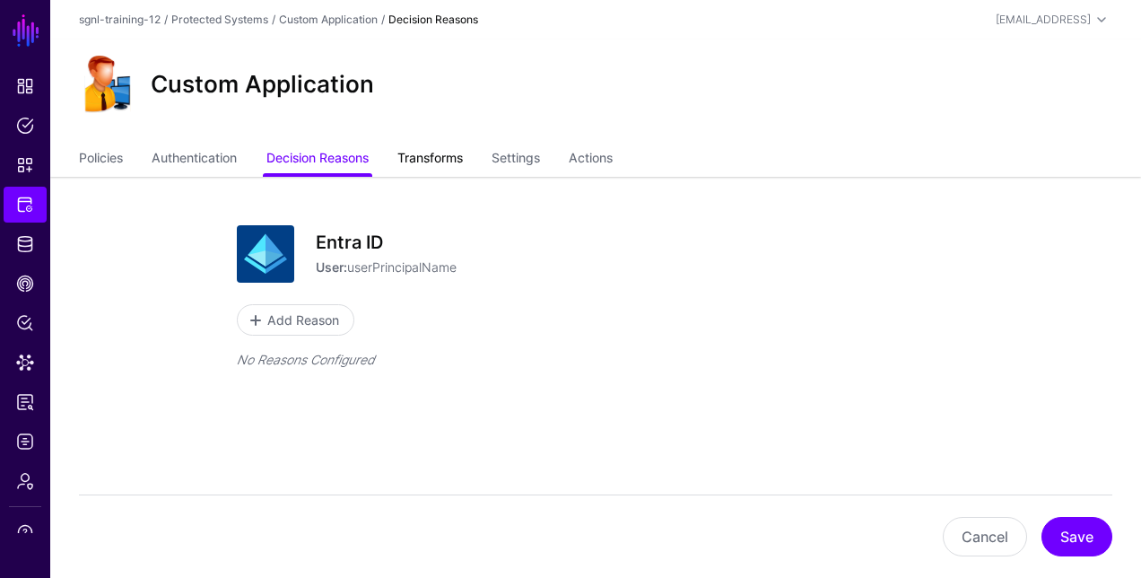
click at [425, 169] on link "Transforms" at bounding box center [431, 160] width 66 height 34
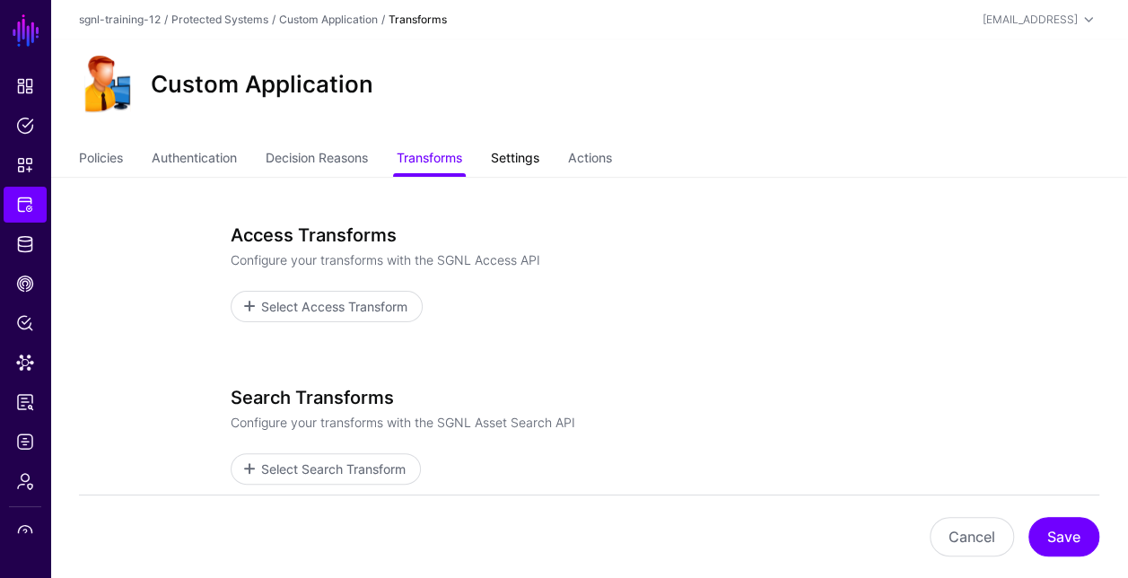
click at [531, 155] on link "Settings" at bounding box center [515, 160] width 48 height 34
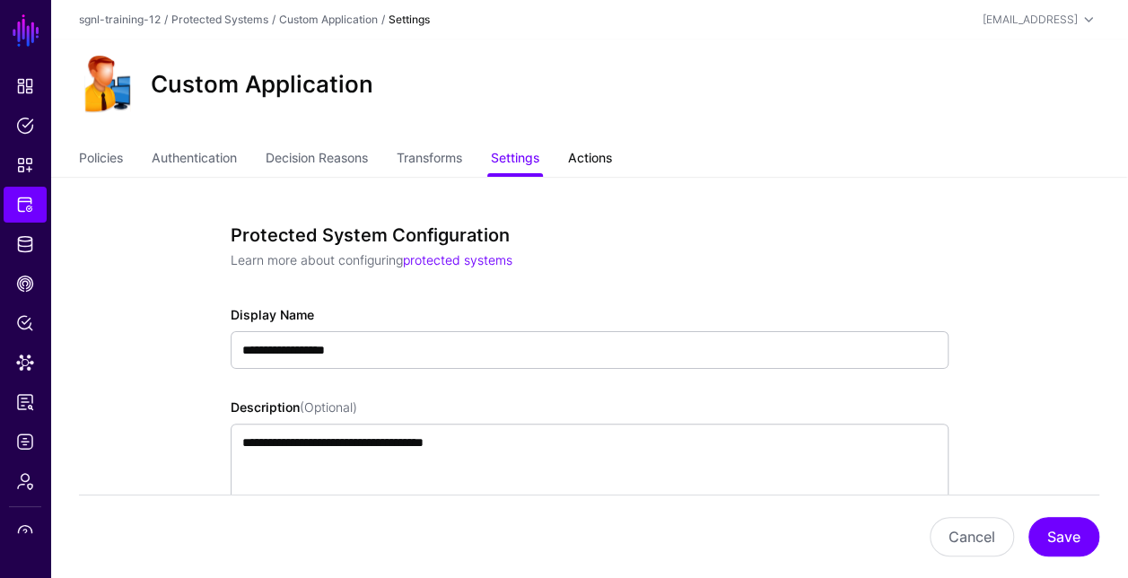
click at [596, 156] on link "Actions" at bounding box center [590, 160] width 44 height 34
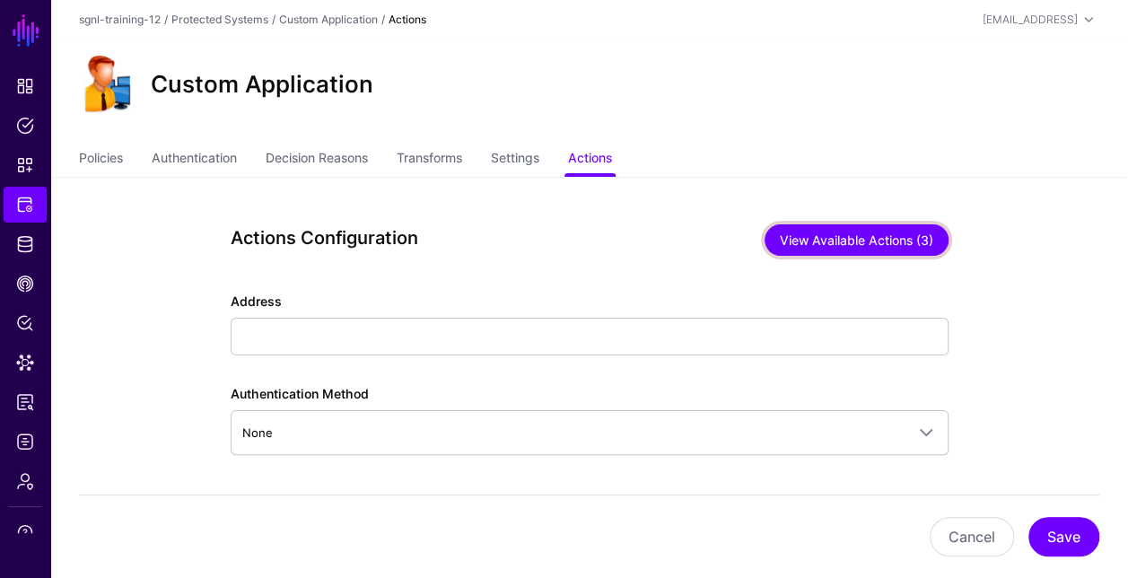
click at [835, 240] on button "View Available Actions (3)" at bounding box center [857, 239] width 184 height 31
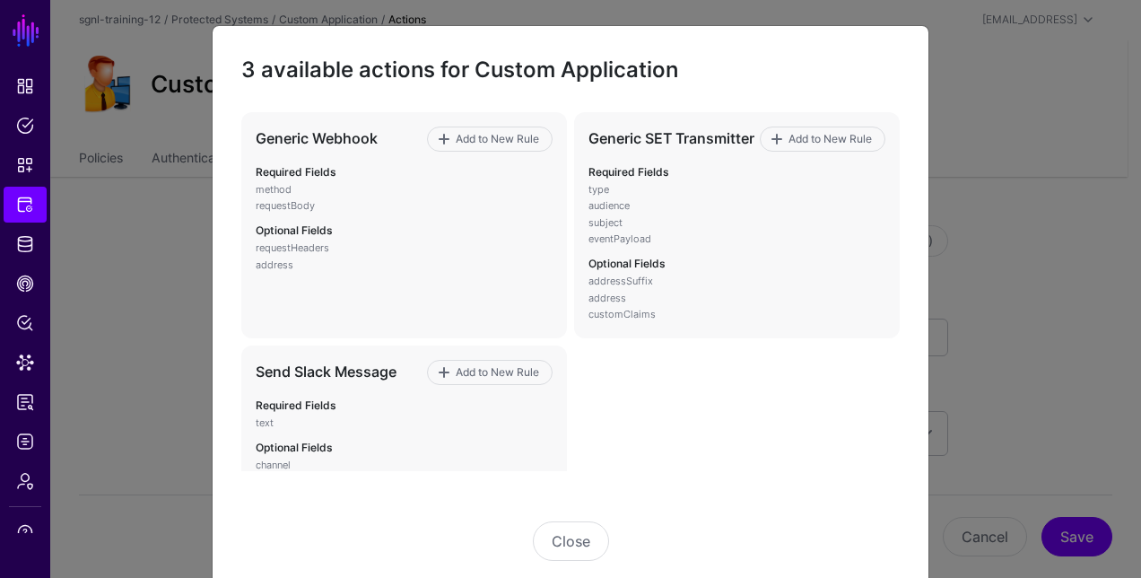
click at [27, 321] on ngb-modal-window "3 available actions for Custom Application Generic Webhook Add to New Rule Requ…" at bounding box center [570, 289] width 1141 height 578
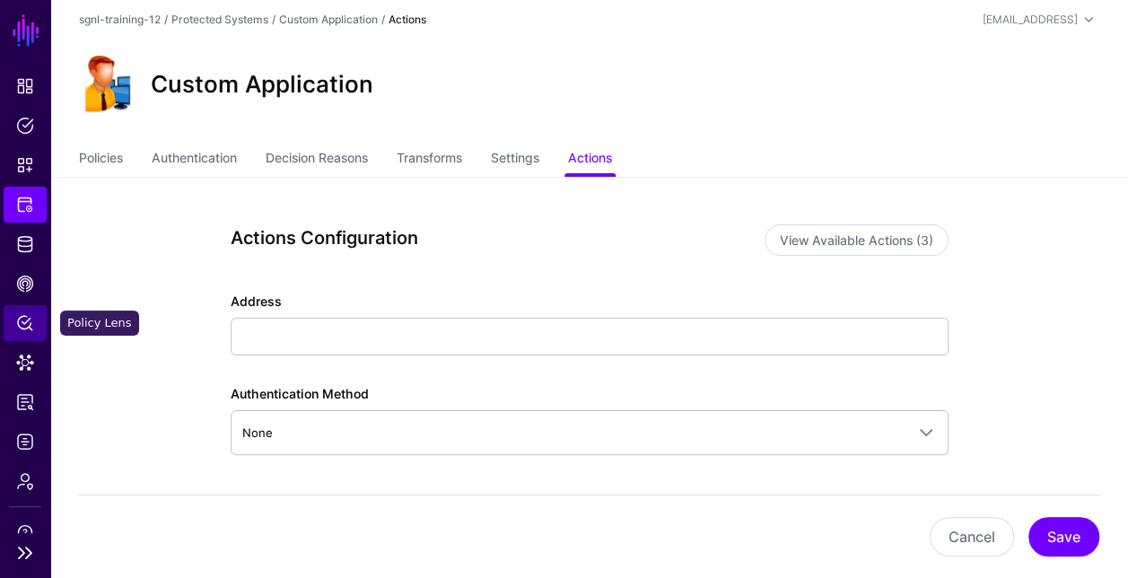
click at [17, 319] on span "Policy Lens" at bounding box center [25, 323] width 18 height 18
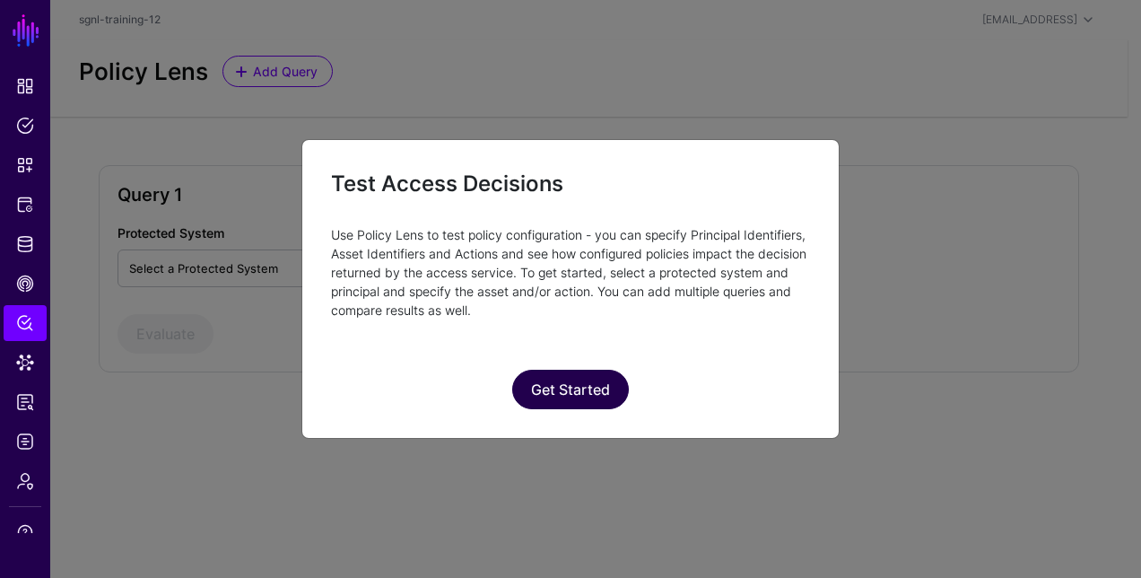
click at [544, 398] on button "Get Started" at bounding box center [570, 389] width 117 height 39
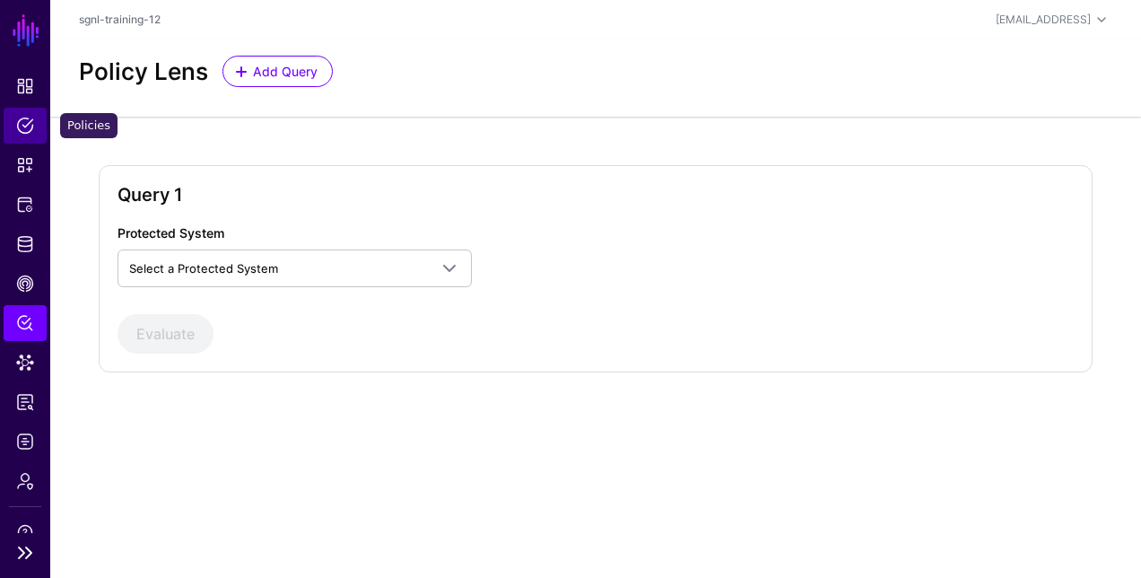
click at [25, 121] on span "Policies" at bounding box center [25, 126] width 18 height 18
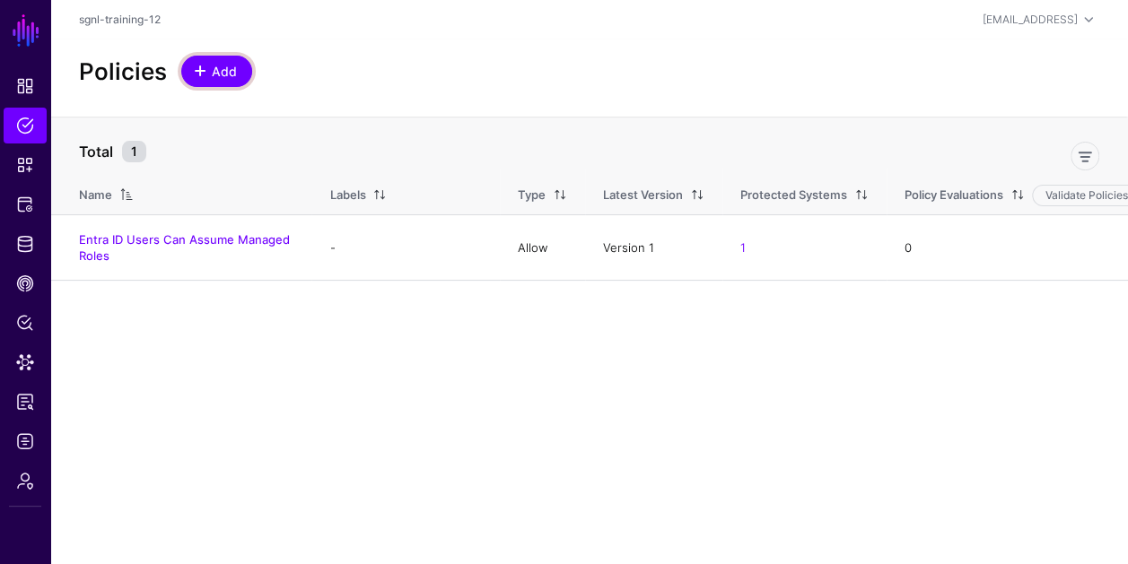
click at [210, 68] on span "Add" at bounding box center [225, 71] width 30 height 19
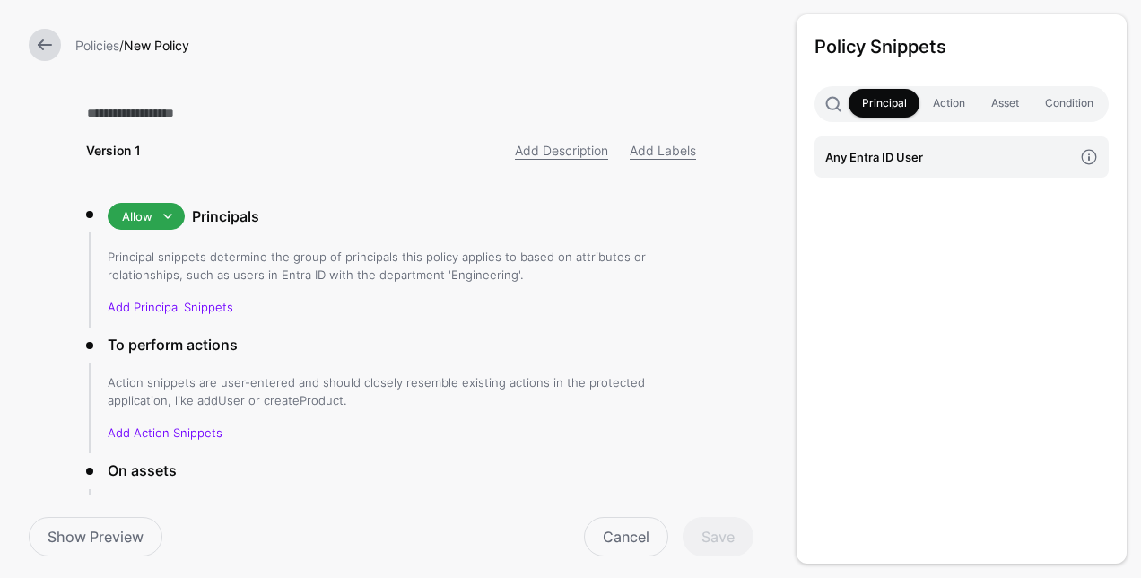
click at [43, 54] on link at bounding box center [45, 45] width 32 height 32
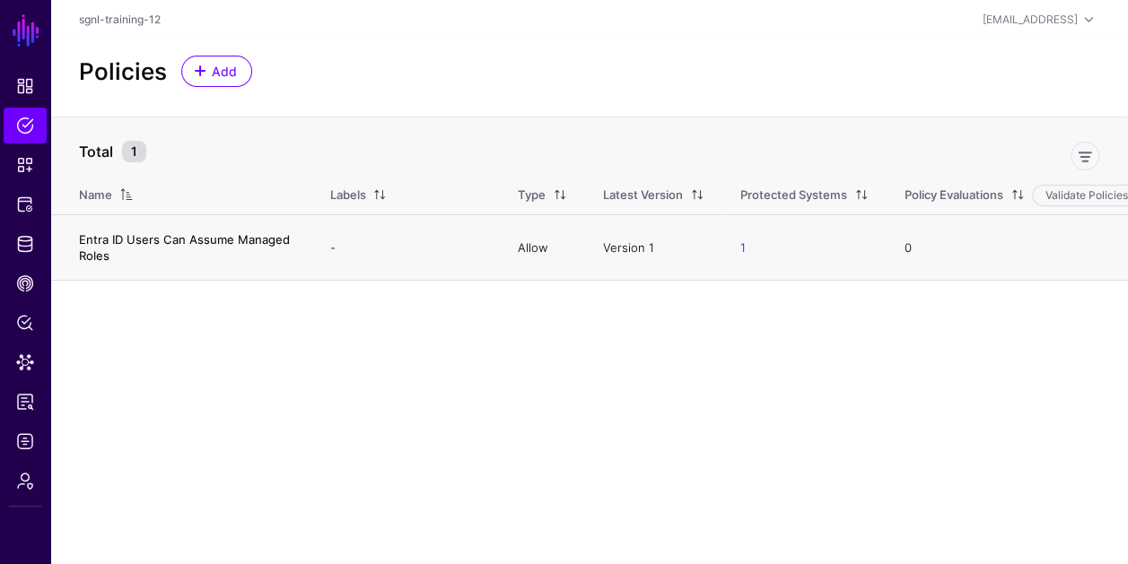
click at [196, 235] on link "Entra ID Users Can Assume Managed Roles" at bounding box center [184, 247] width 211 height 31
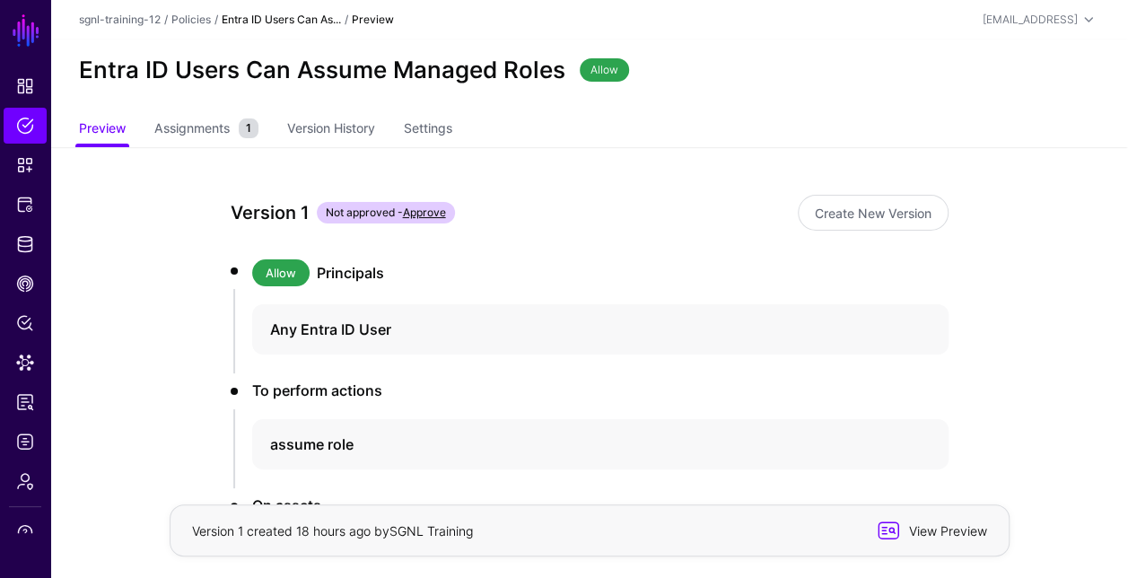
click at [943, 535] on span "View Preview" at bounding box center [946, 530] width 88 height 19
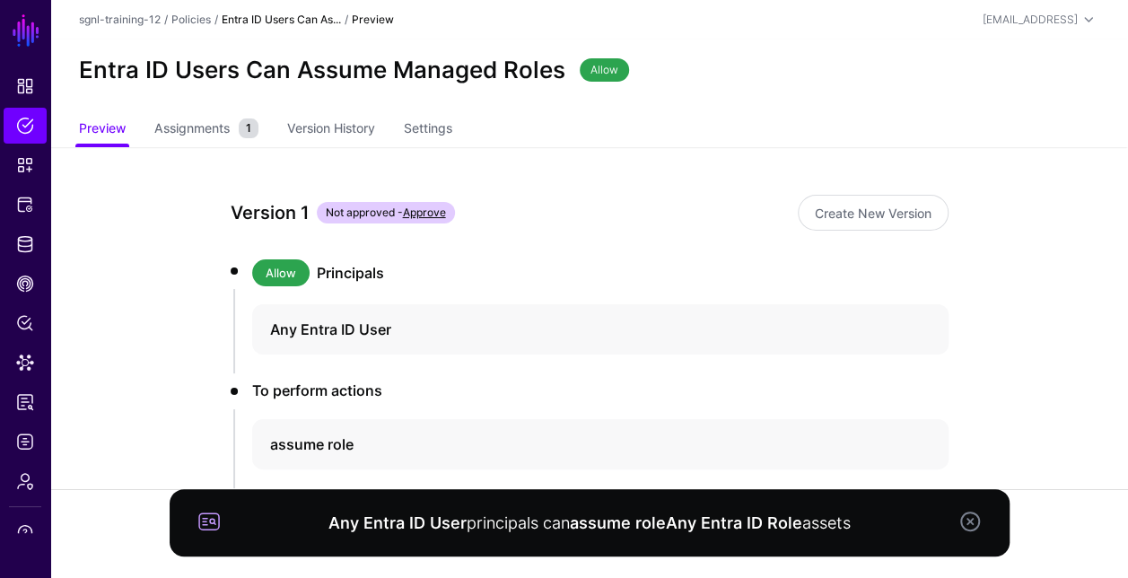
click at [969, 520] on link at bounding box center [970, 522] width 22 height 22
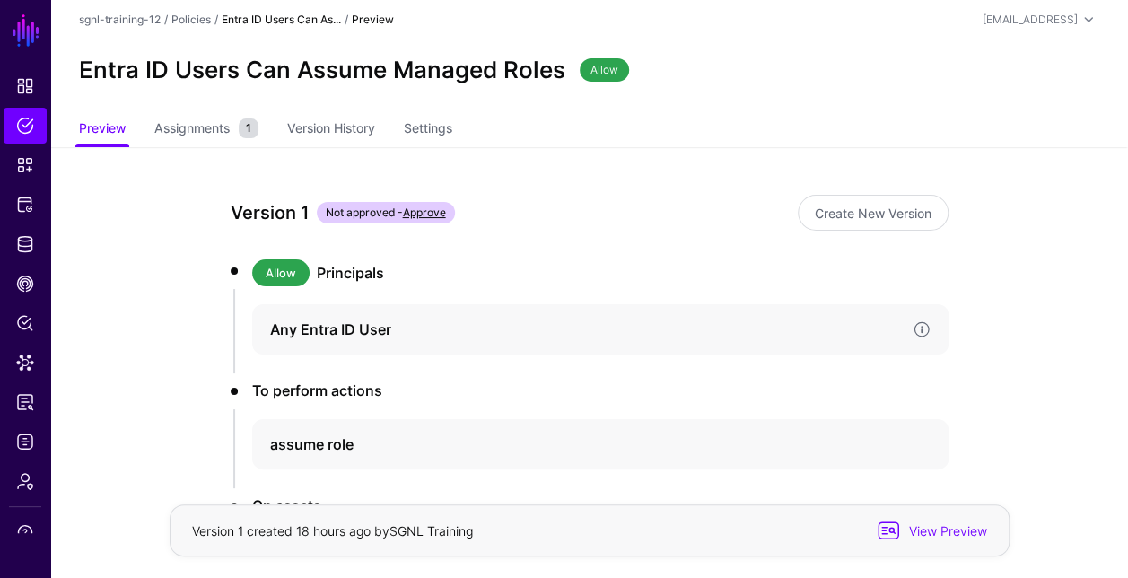
click at [705, 328] on h4 "Any Entra ID User" at bounding box center [584, 330] width 628 height 22
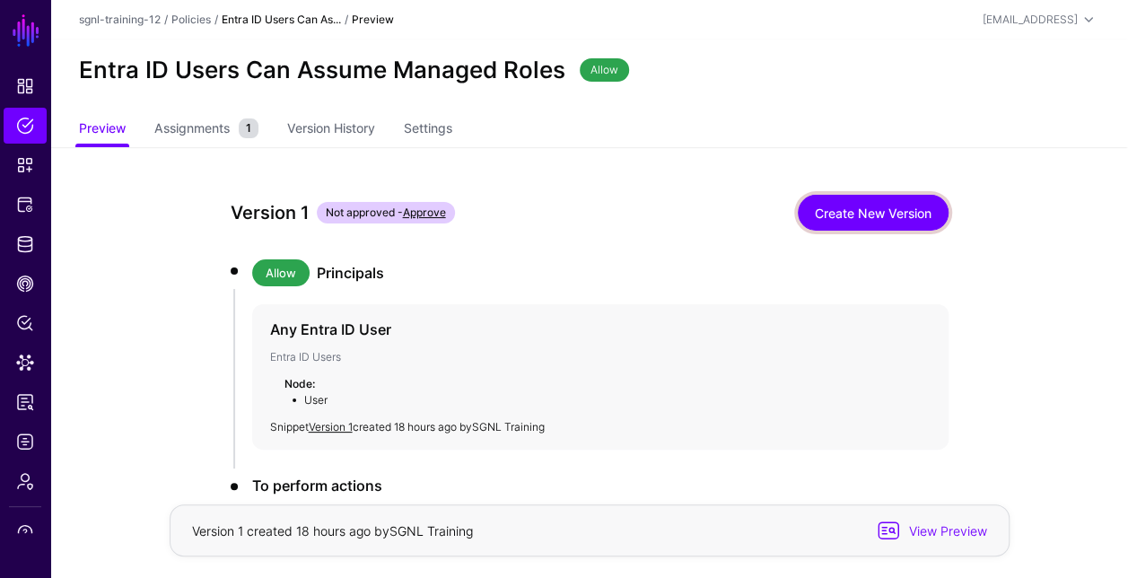
click at [903, 212] on link "Create New Version" at bounding box center [873, 213] width 151 height 36
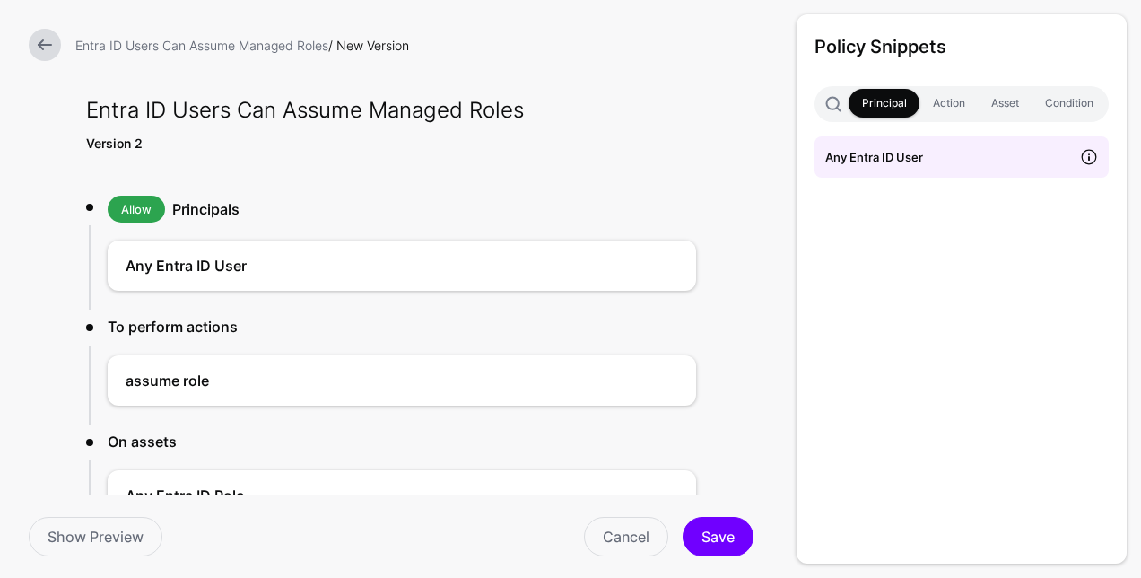
click at [1089, 158] on span at bounding box center [1089, 156] width 39 height 39
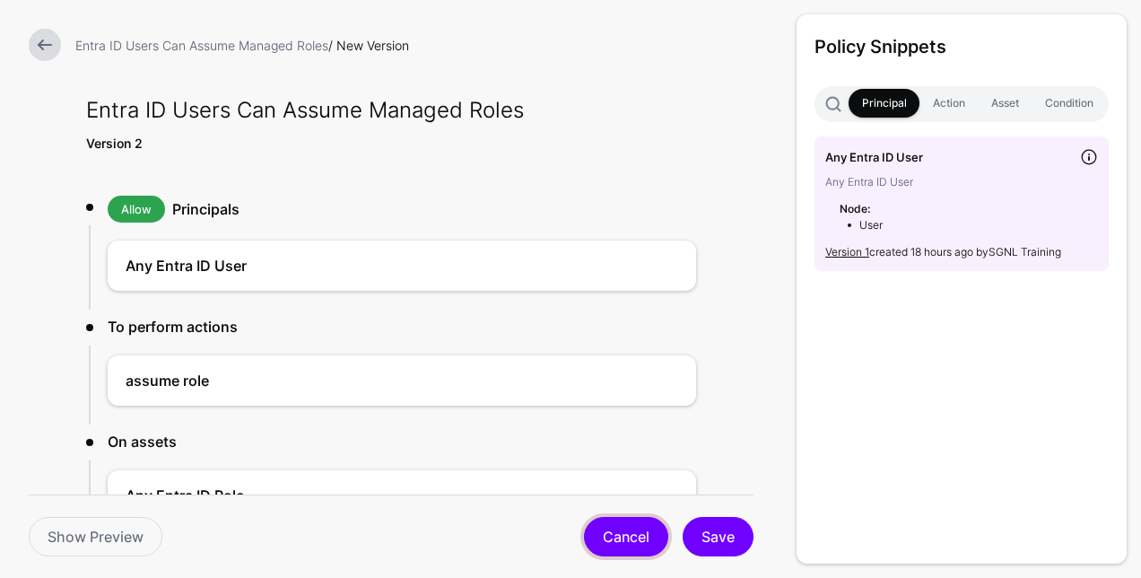
click at [642, 529] on link "Cancel" at bounding box center [626, 536] width 84 height 39
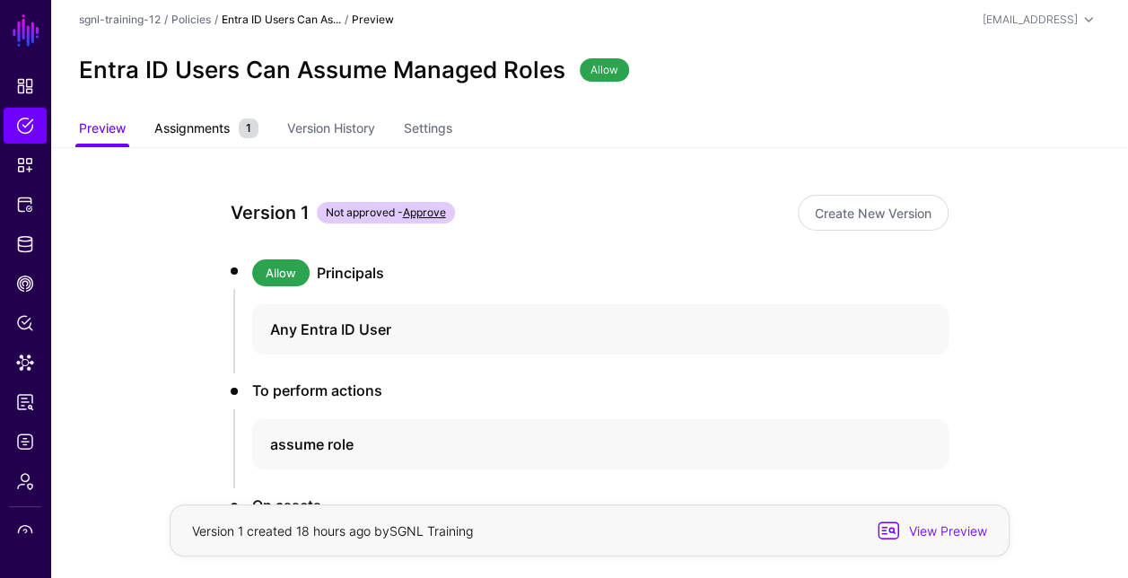
click at [197, 118] on span "Assignments 1" at bounding box center [206, 128] width 113 height 20
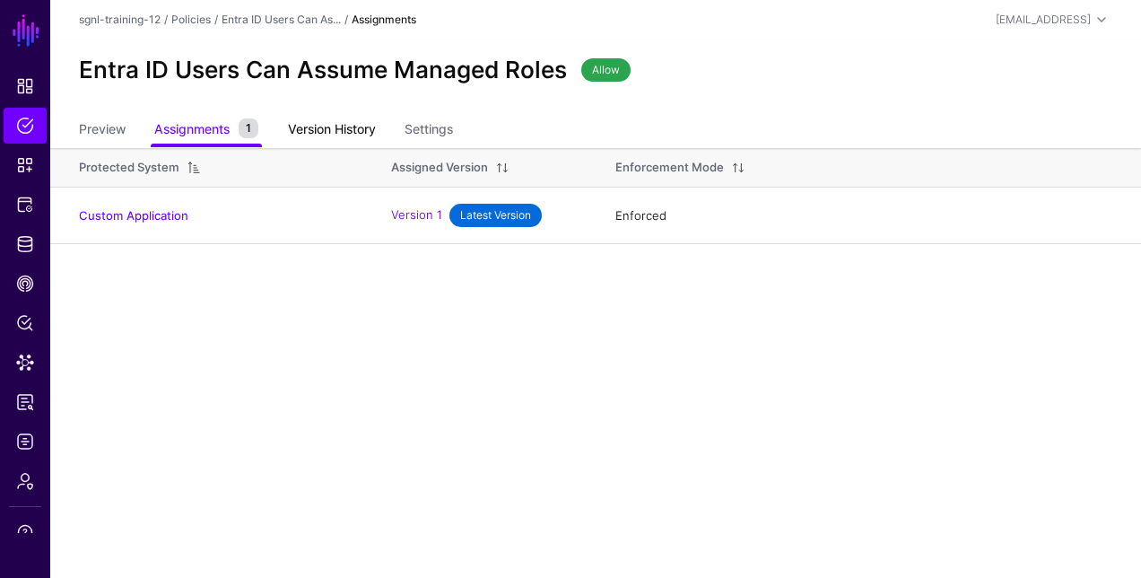
click at [334, 116] on link "Version History" at bounding box center [332, 131] width 88 height 34
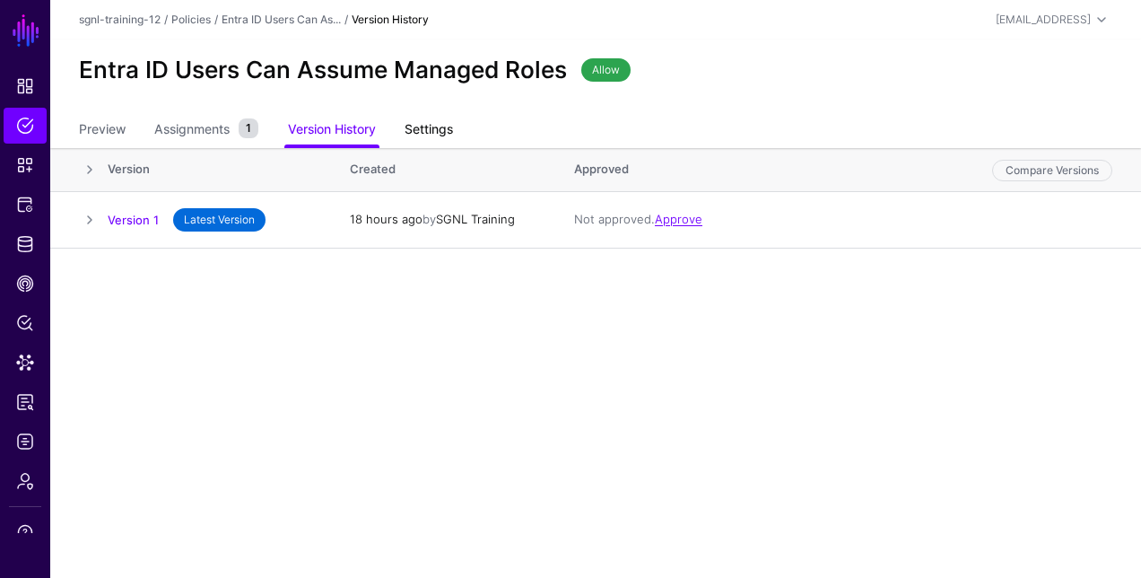
click at [438, 134] on link "Settings" at bounding box center [429, 131] width 48 height 34
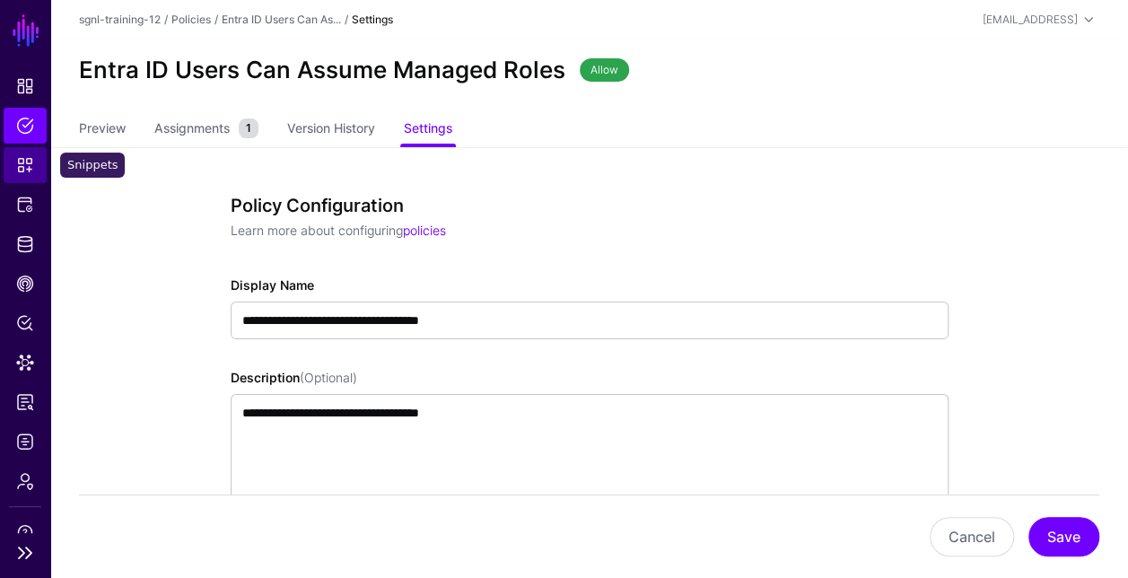
click at [32, 170] on span "Snippets" at bounding box center [25, 165] width 18 height 18
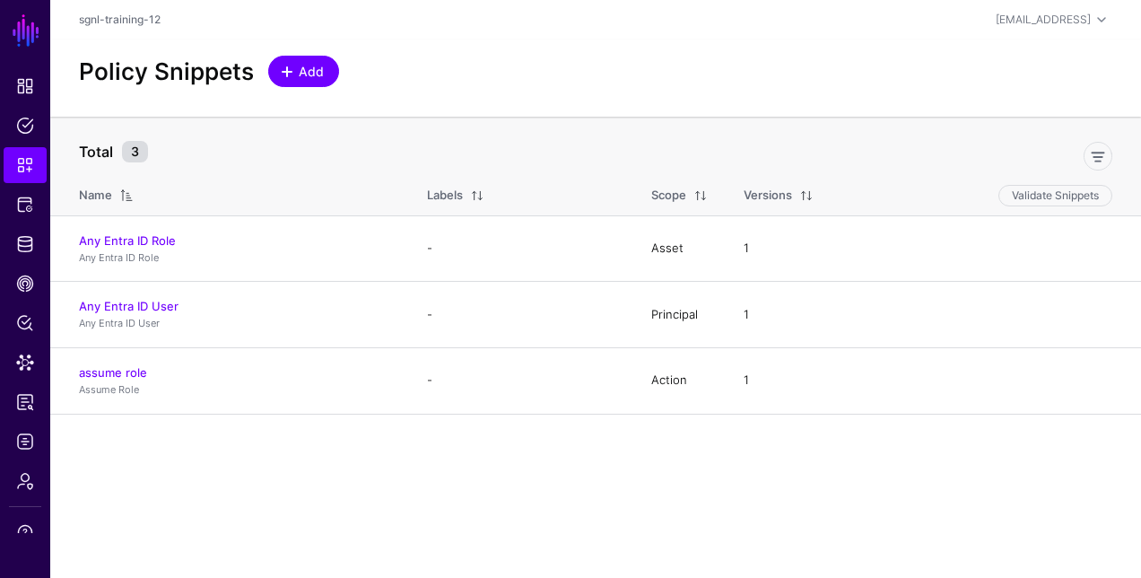
click at [287, 77] on span at bounding box center [287, 72] width 14 height 14
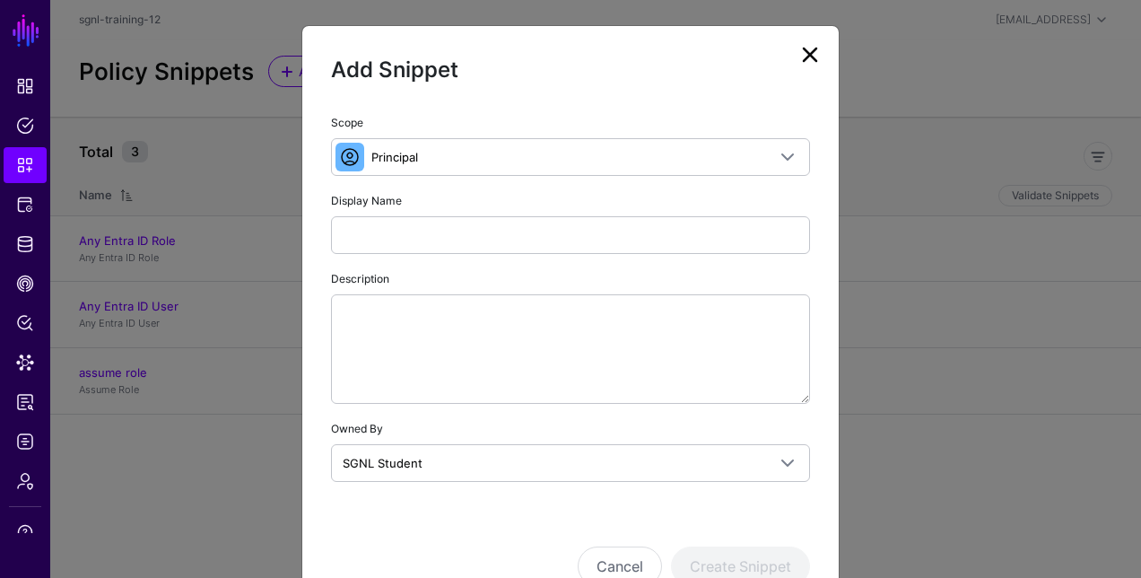
click at [799, 59] on link at bounding box center [810, 54] width 29 height 29
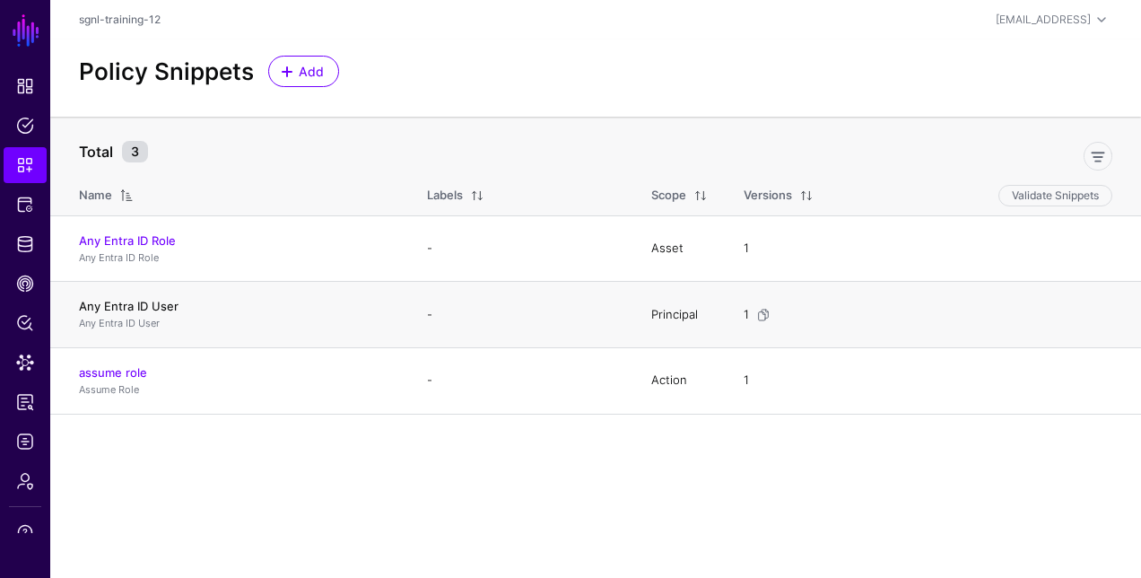
click at [129, 307] on link "Any Entra ID User" at bounding box center [129, 306] width 100 height 14
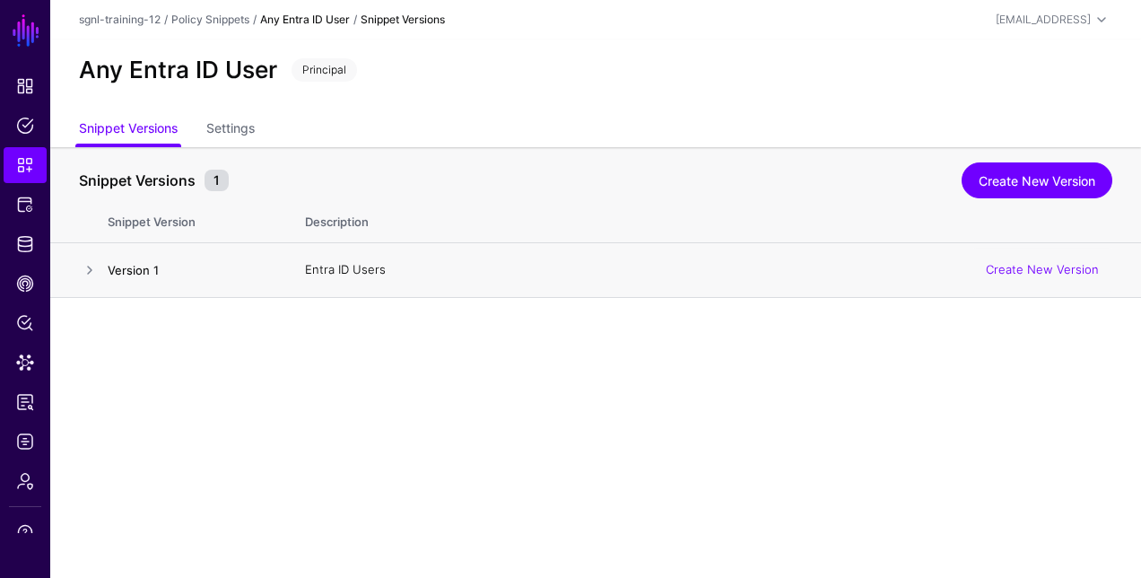
click at [133, 268] on link "Version 1" at bounding box center [133, 270] width 51 height 14
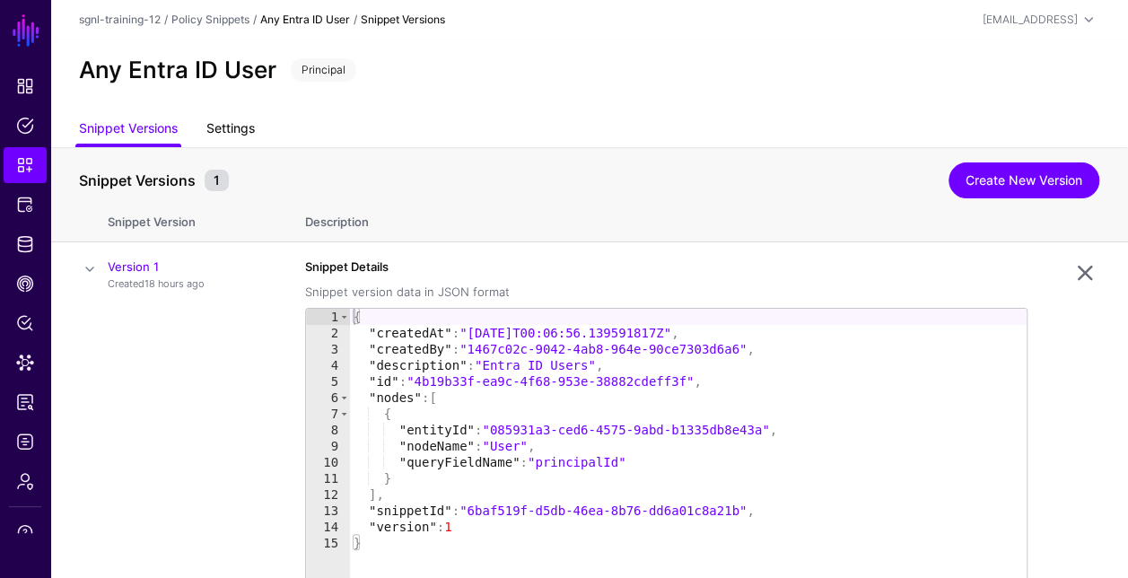
click at [255, 130] on link "Settings" at bounding box center [230, 130] width 48 height 34
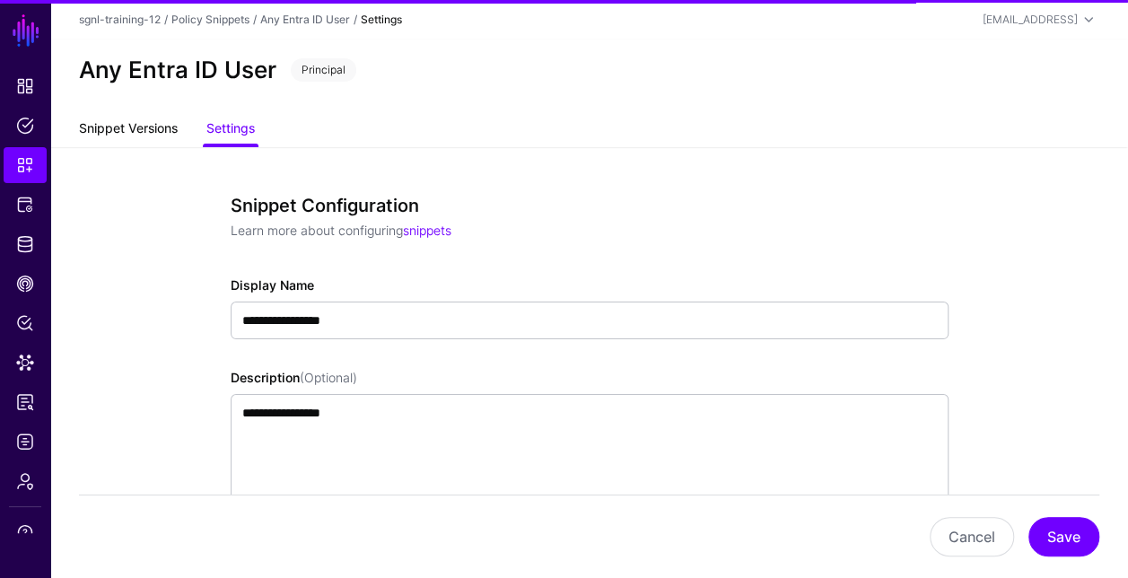
click at [135, 129] on link "Snippet Versions" at bounding box center [128, 130] width 99 height 34
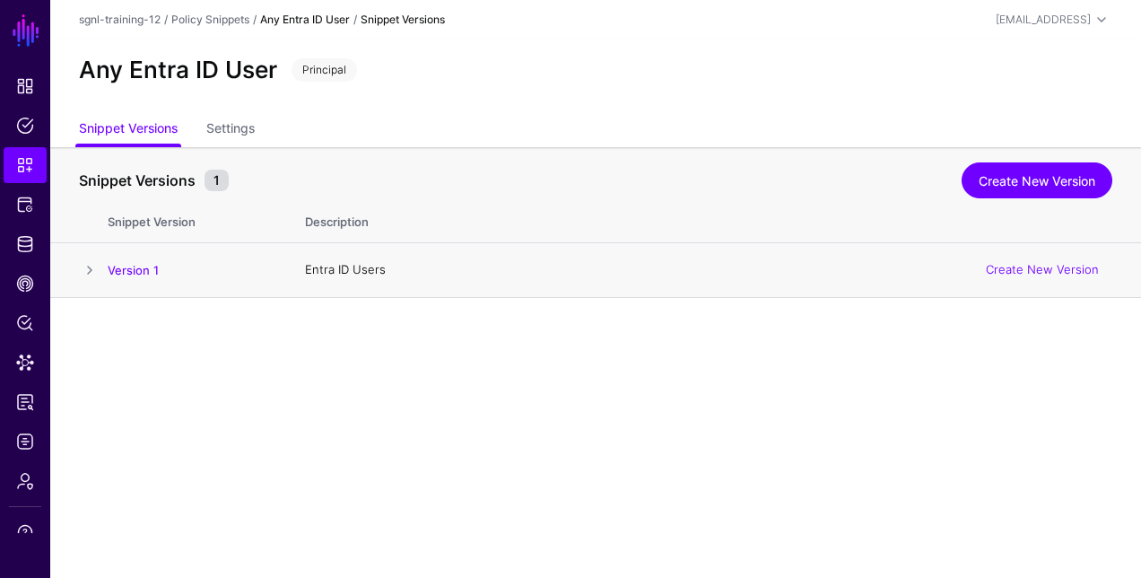
click at [83, 269] on span at bounding box center [90, 270] width 22 height 22
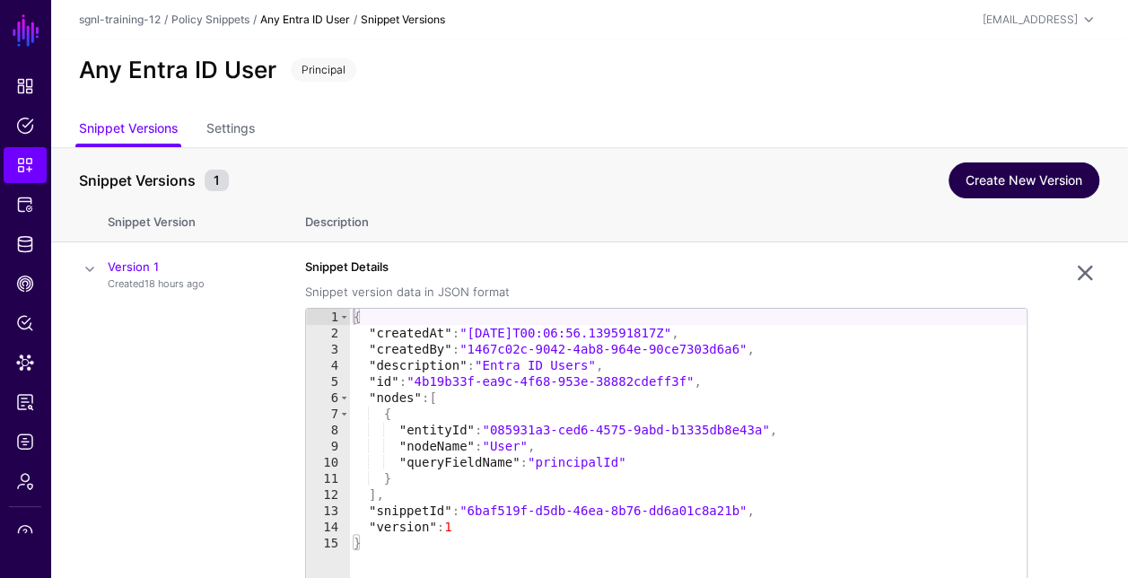
click at [1003, 178] on link "Create New Version" at bounding box center [1023, 180] width 151 height 36
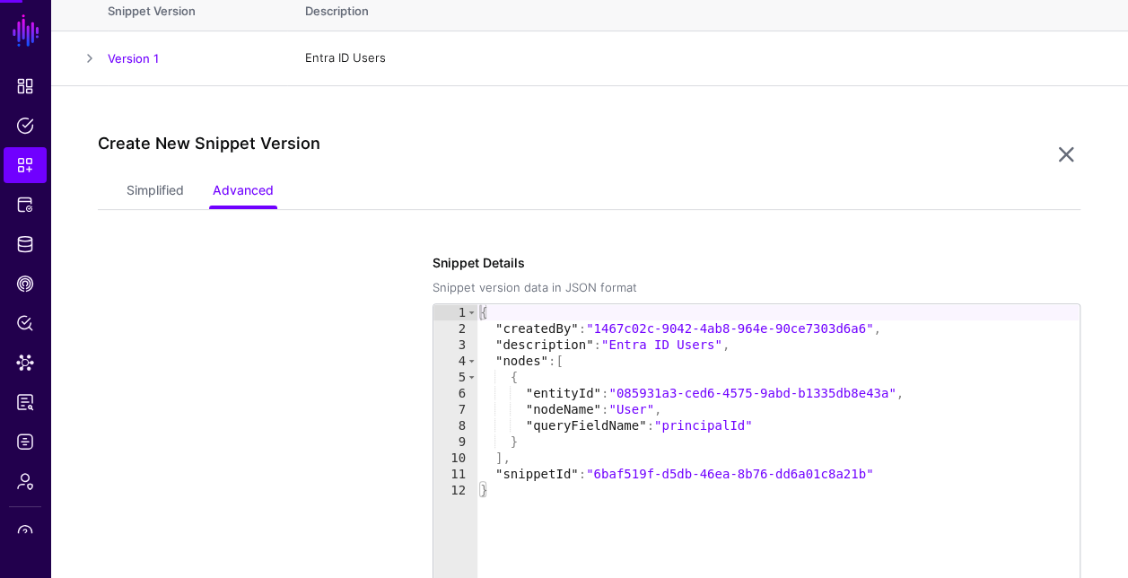
scroll to position [296, 0]
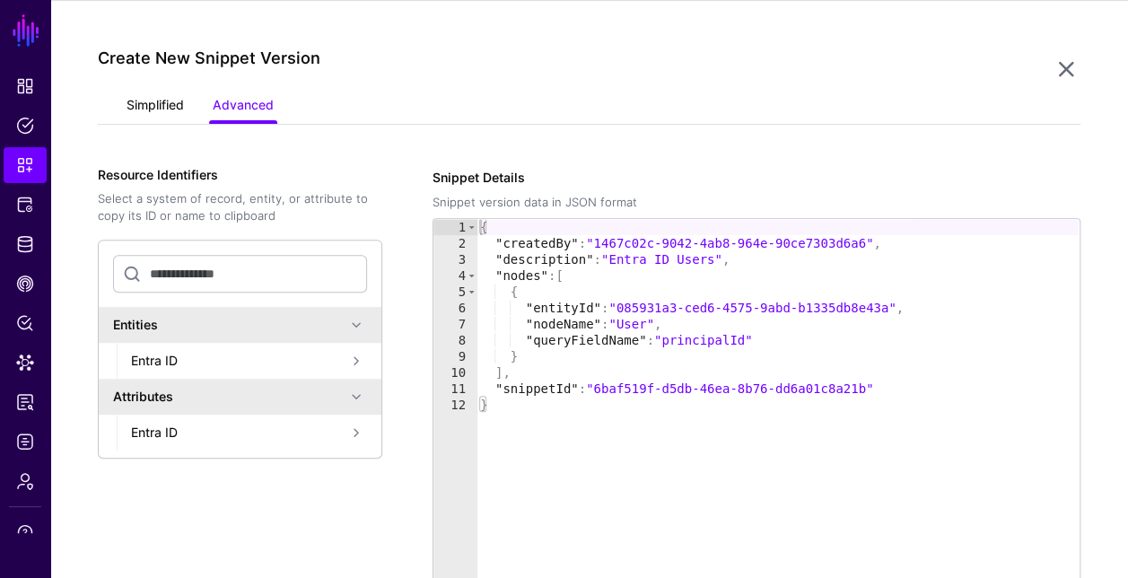
click at [179, 109] on link "Simplified" at bounding box center [155, 107] width 57 height 34
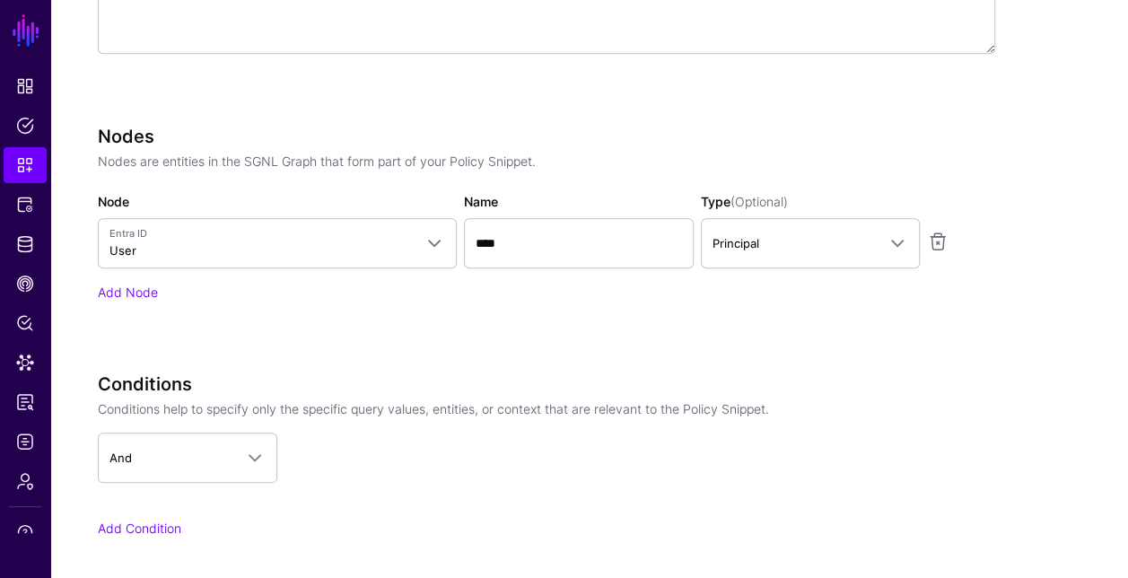
scroll to position [669, 0]
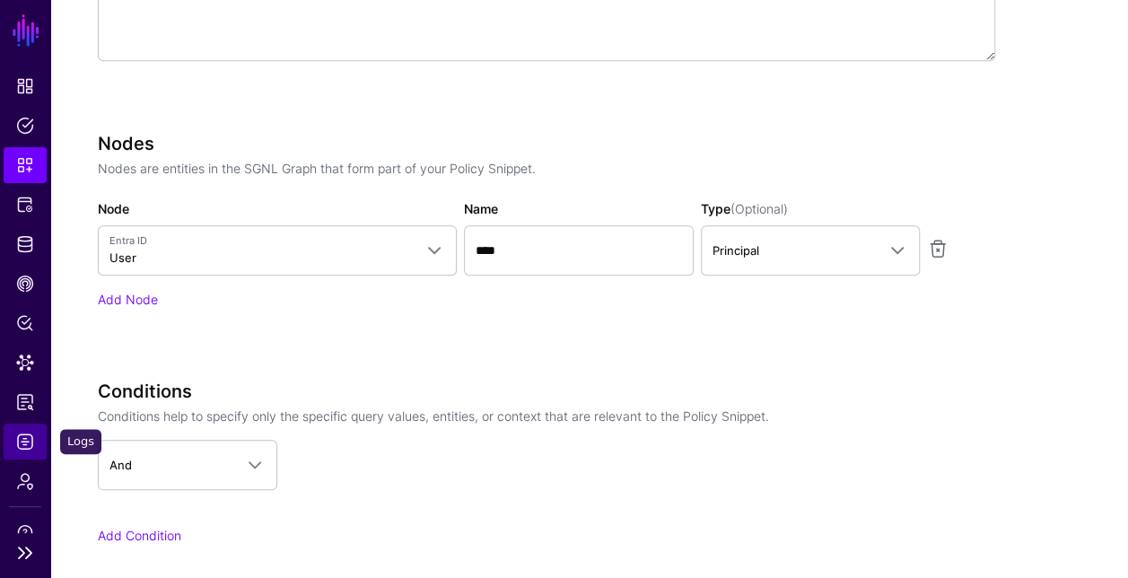
click at [25, 440] on span "Logs" at bounding box center [25, 442] width 18 height 18
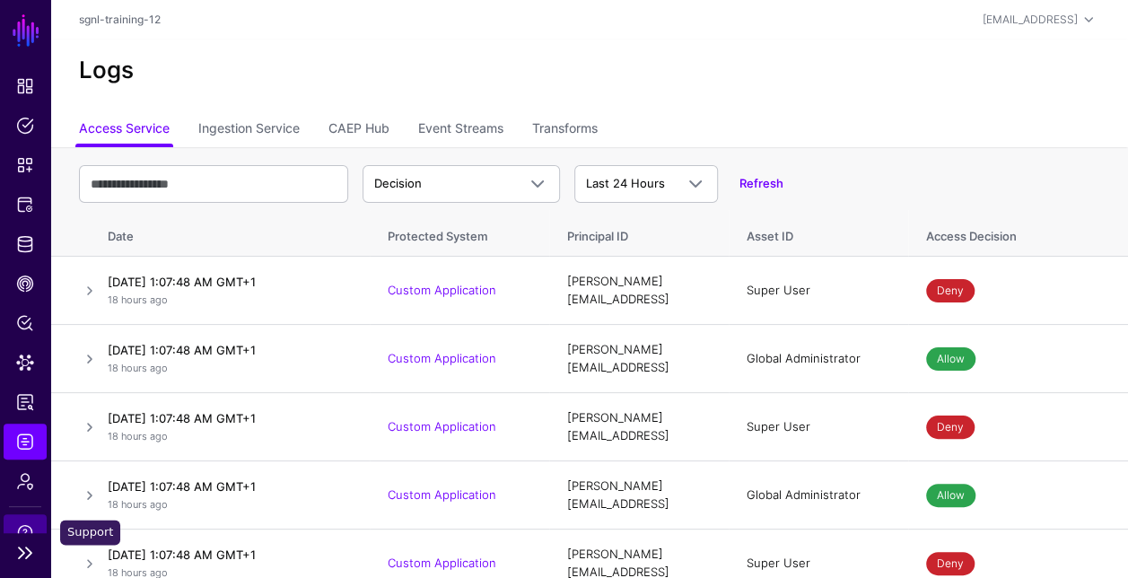
click at [25, 526] on span "Support" at bounding box center [25, 532] width 18 height 18
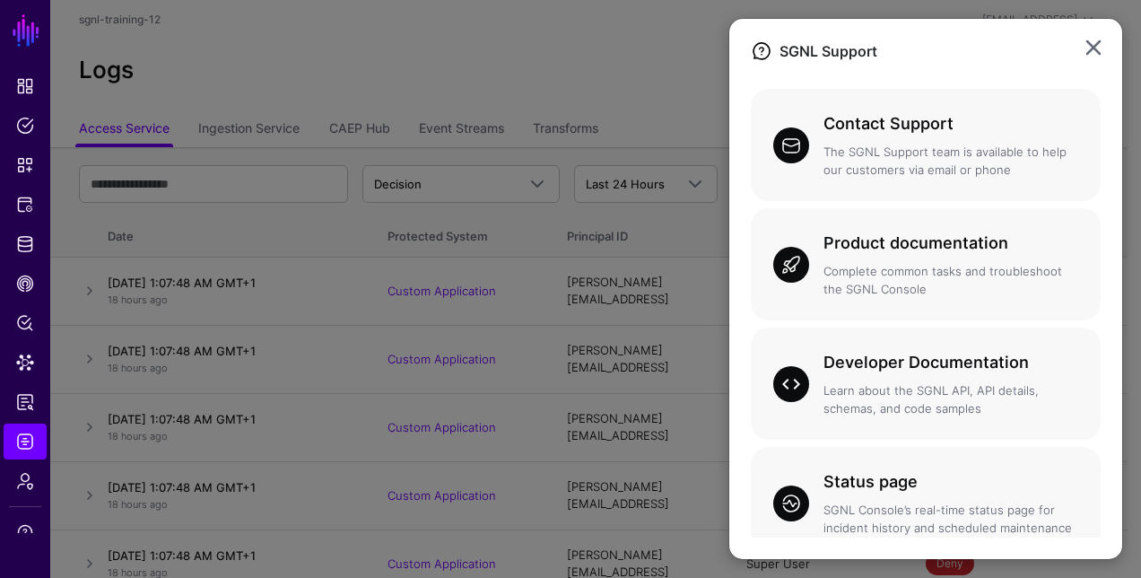
click at [673, 39] on ngb-modal-window "SGNL Support Contact Support The SGNL Support team is available to help our cus…" at bounding box center [570, 289] width 1141 height 578
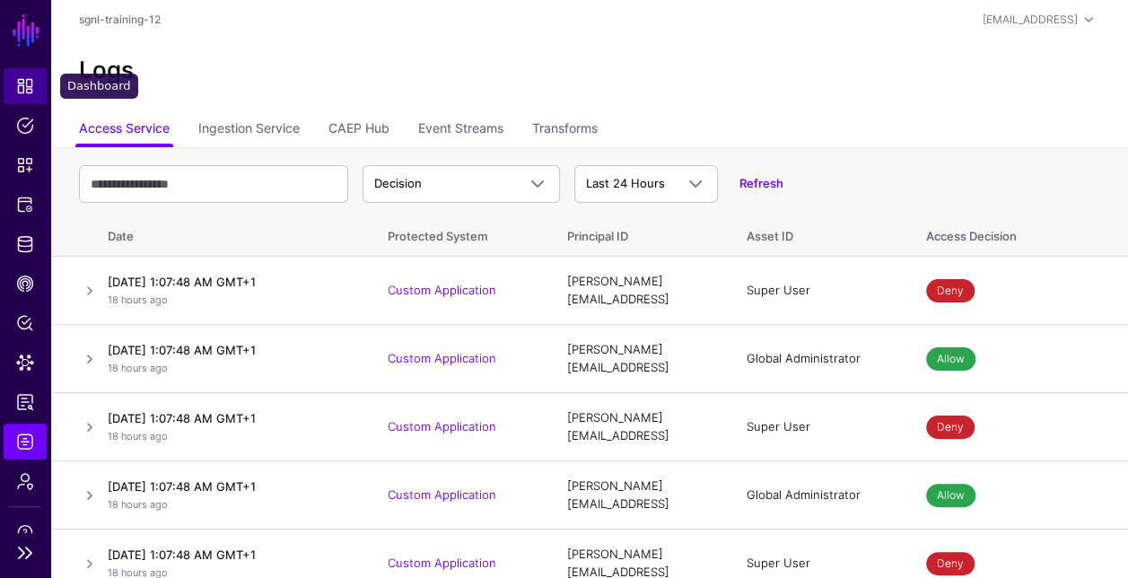
click at [24, 83] on span "Dashboard" at bounding box center [25, 86] width 18 height 18
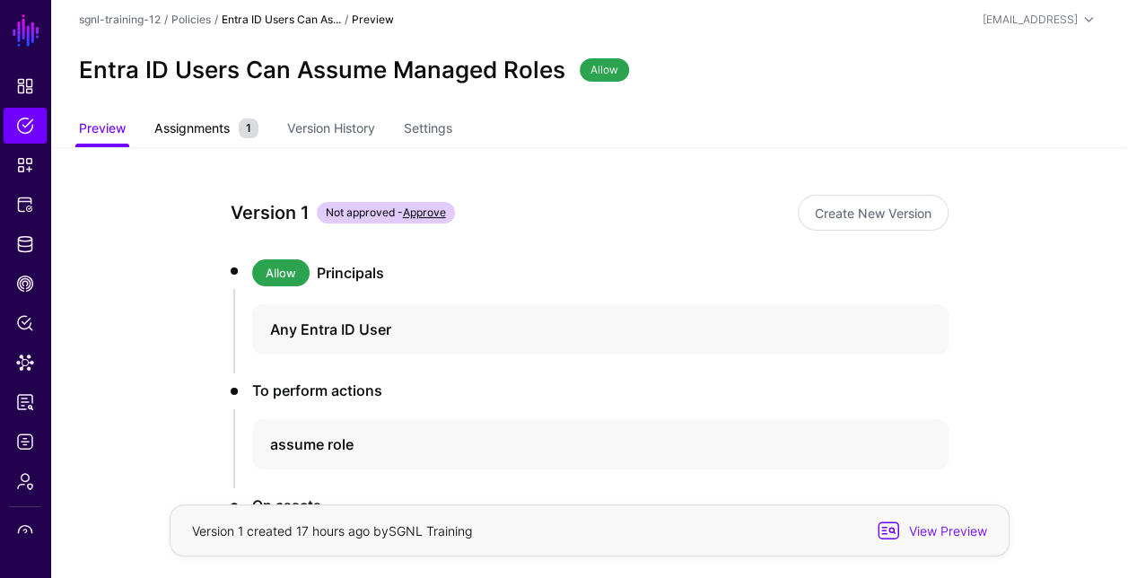
click at [189, 127] on span "Assignments" at bounding box center [192, 127] width 84 height 19
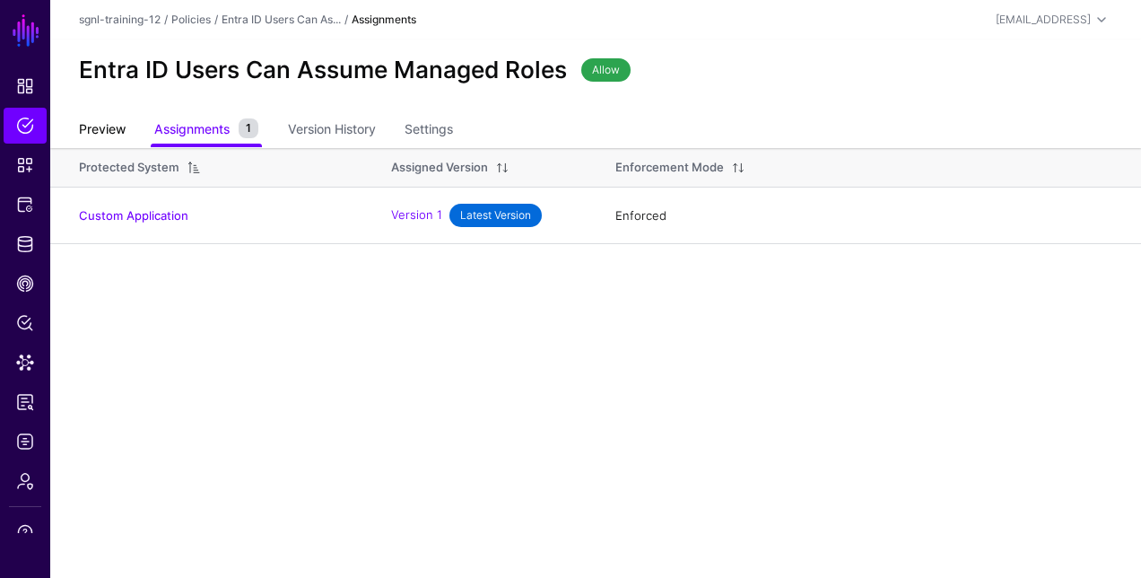
click at [95, 122] on link "Preview" at bounding box center [102, 131] width 47 height 34
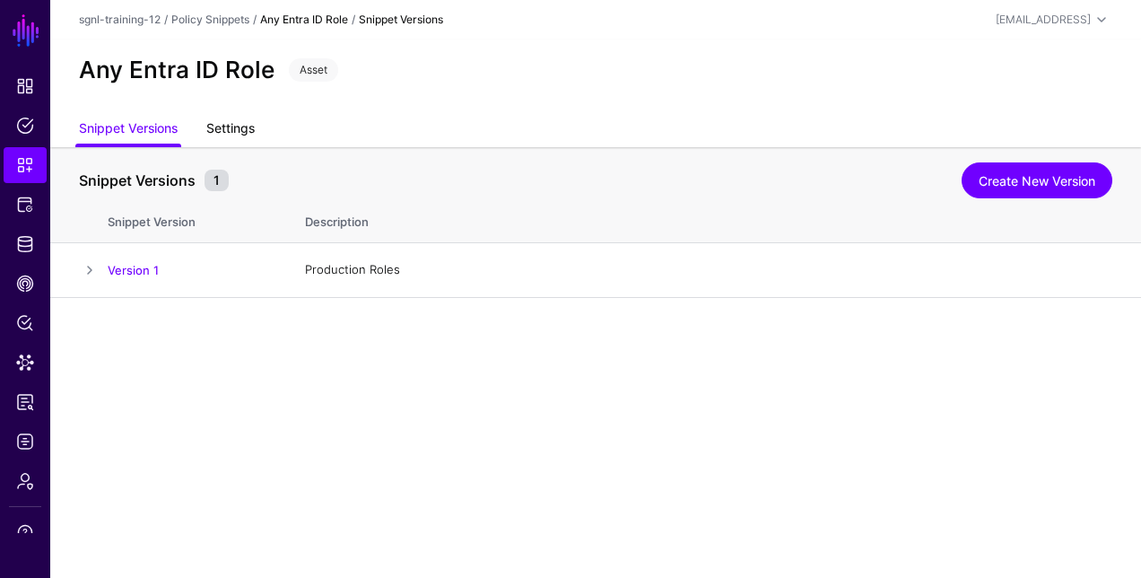
click at [247, 135] on link "Settings" at bounding box center [230, 130] width 48 height 34
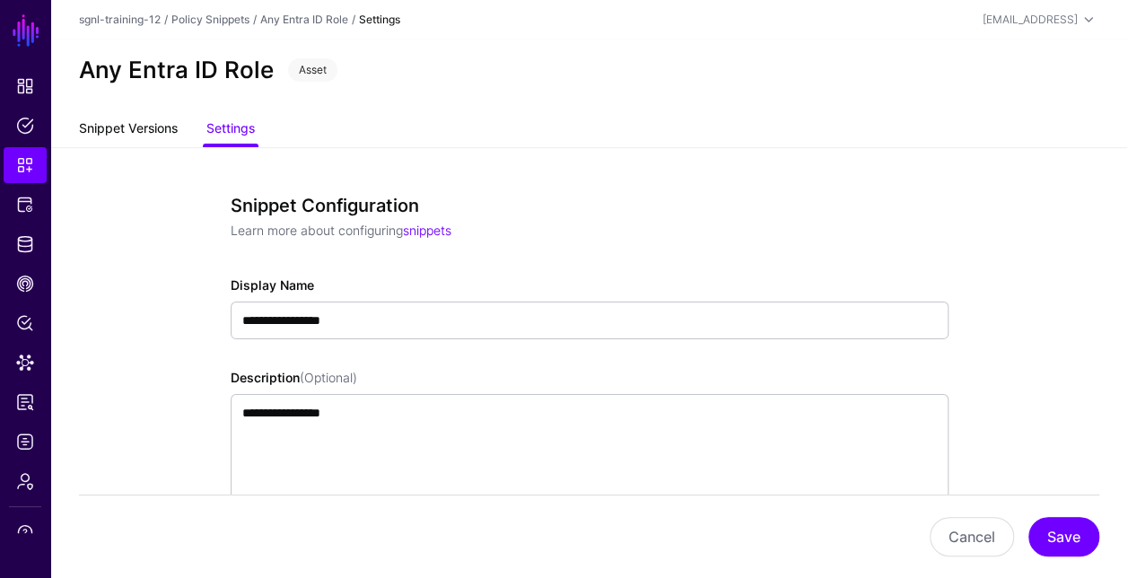
click at [177, 133] on link "Snippet Versions" at bounding box center [128, 130] width 99 height 34
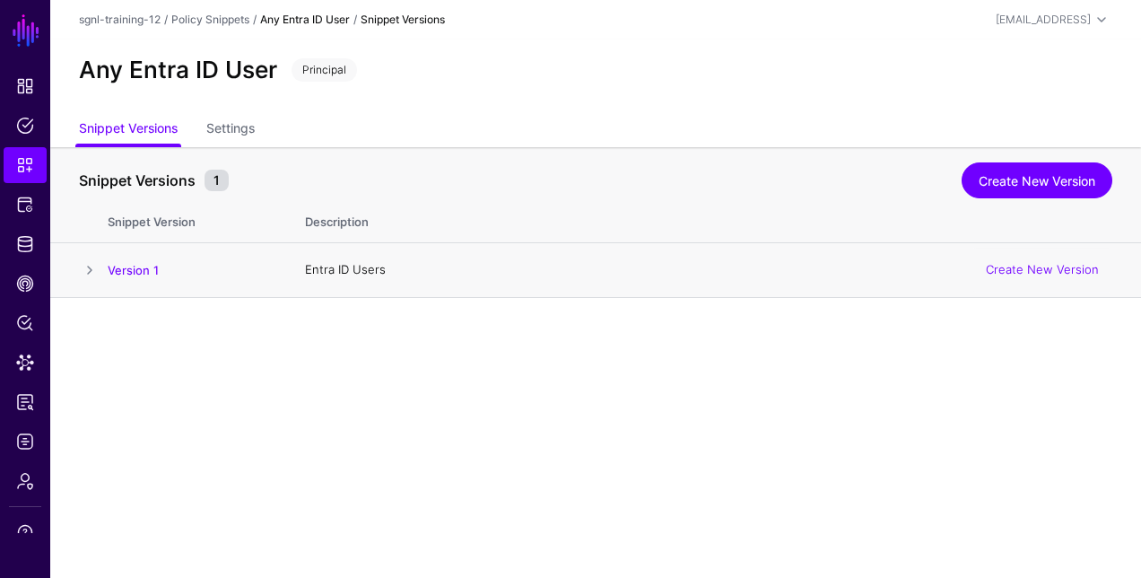
click at [90, 269] on span at bounding box center [90, 270] width 22 height 22
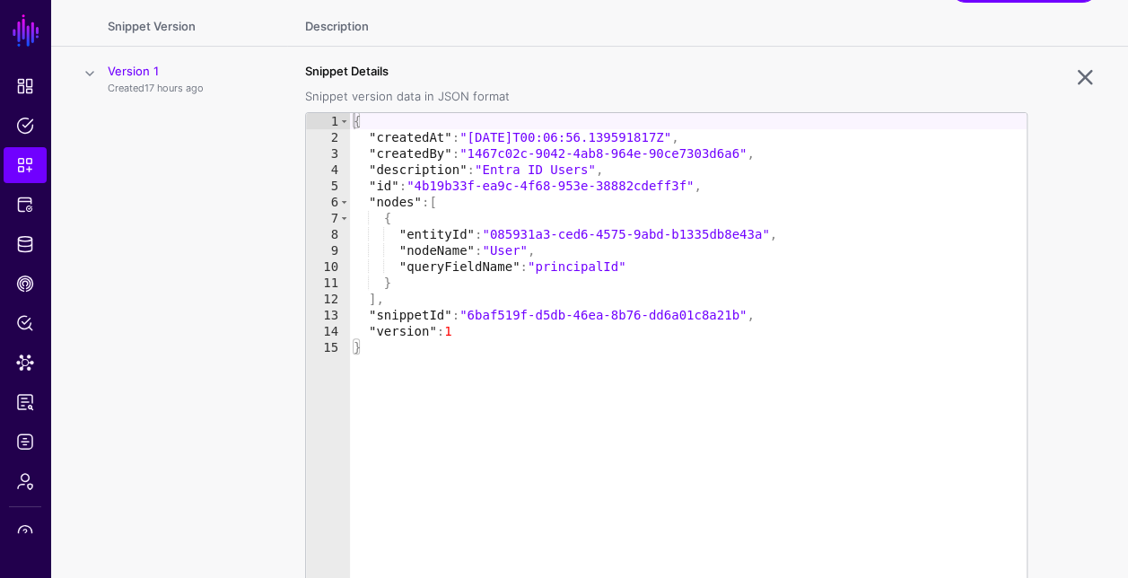
scroll to position [241, 0]
